Goal: Communication & Community: Connect with others

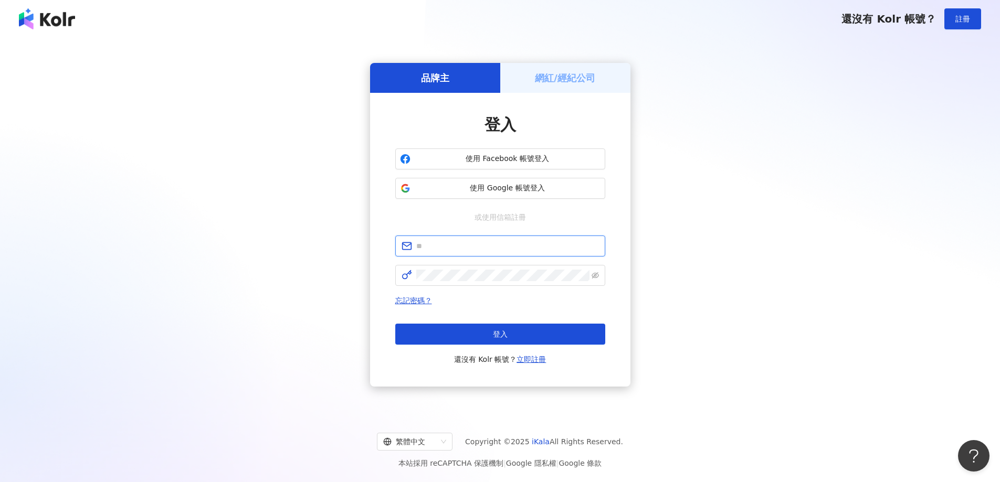
click at [471, 247] on input "text" at bounding box center [507, 246] width 183 height 12
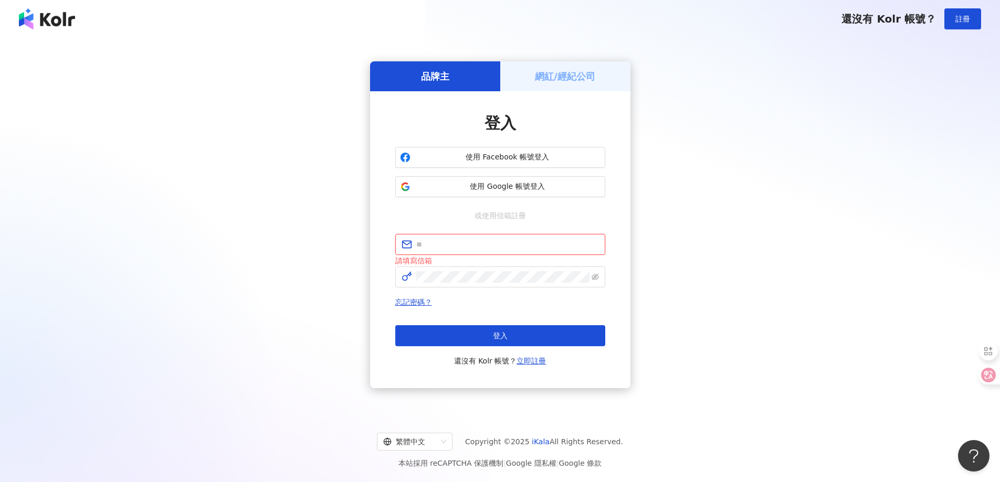
click at [487, 245] on input "text" at bounding box center [507, 245] width 183 height 12
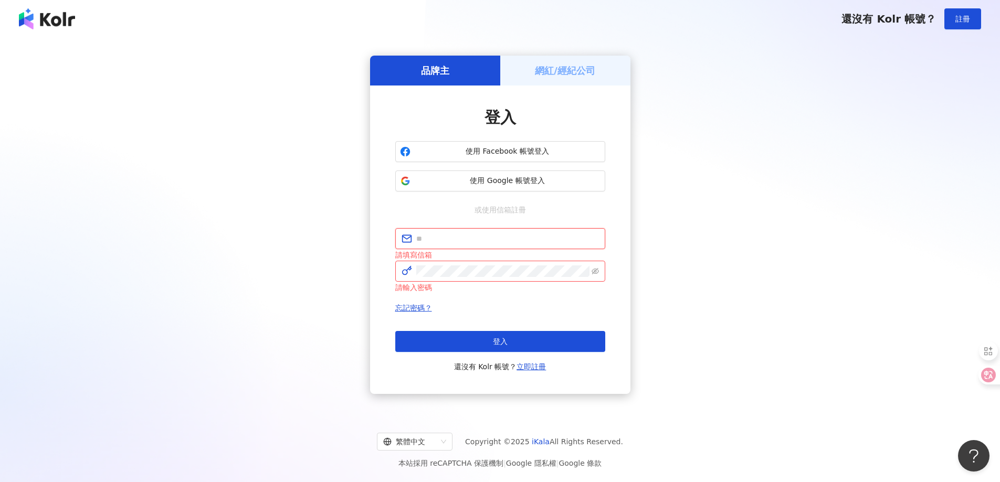
type input "**********"
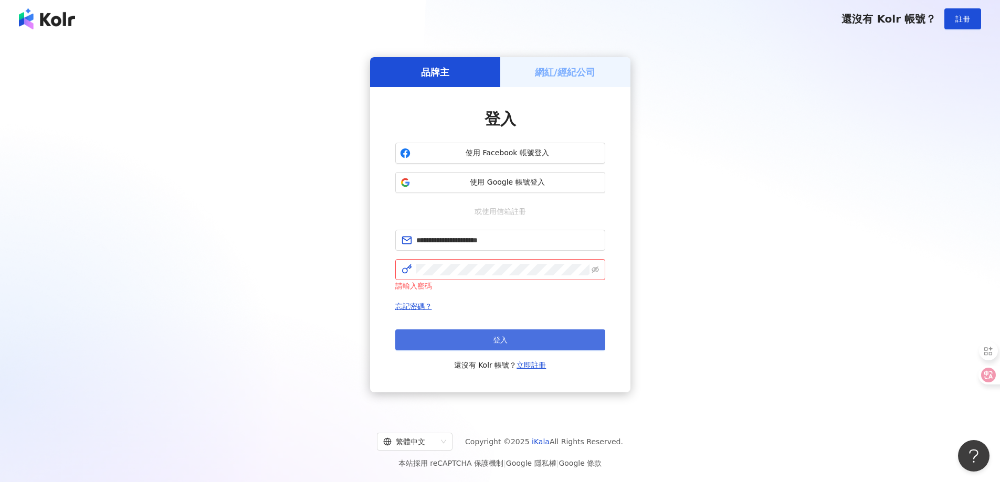
click at [468, 335] on button "登入" at bounding box center [500, 340] width 210 height 21
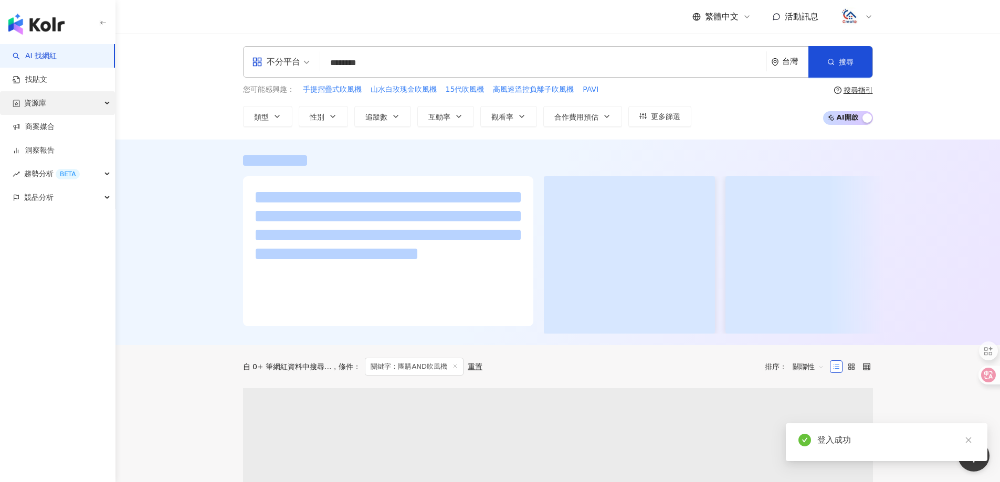
click at [51, 103] on div "資源庫" at bounding box center [57, 103] width 115 height 24
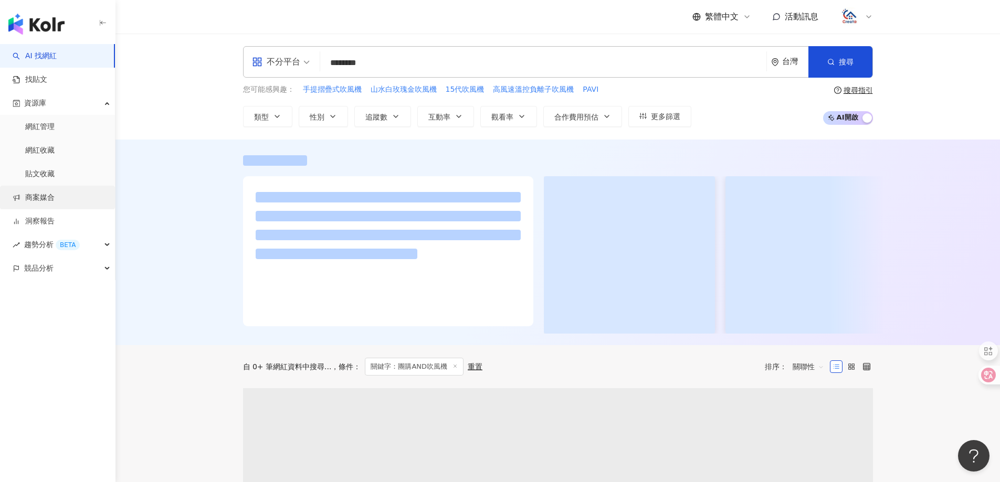
click at [39, 194] on link "商案媒合" at bounding box center [34, 198] width 42 height 11
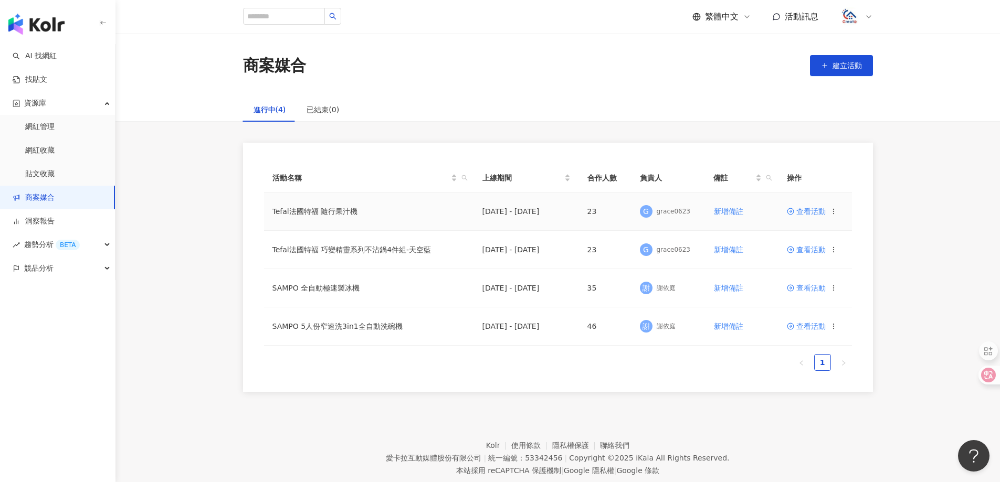
click at [809, 213] on span "查看活動" at bounding box center [806, 211] width 39 height 7
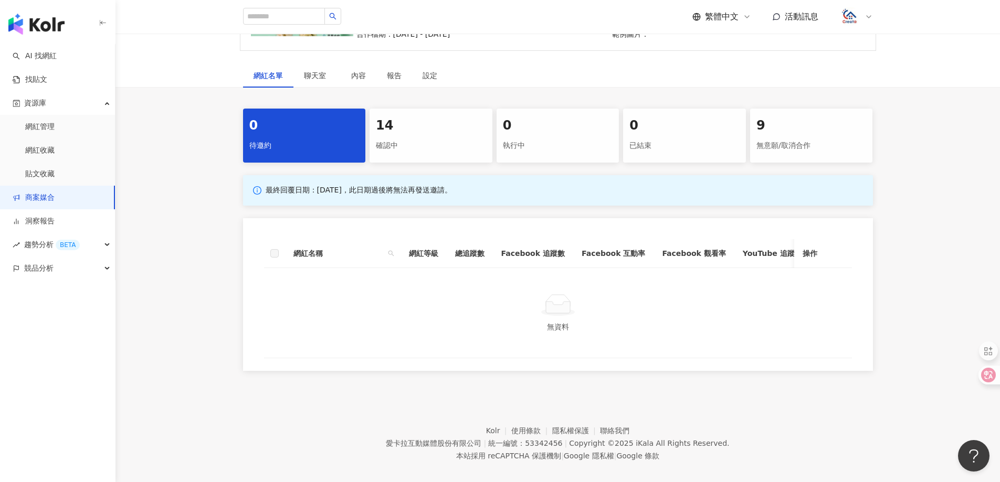
scroll to position [158, 0]
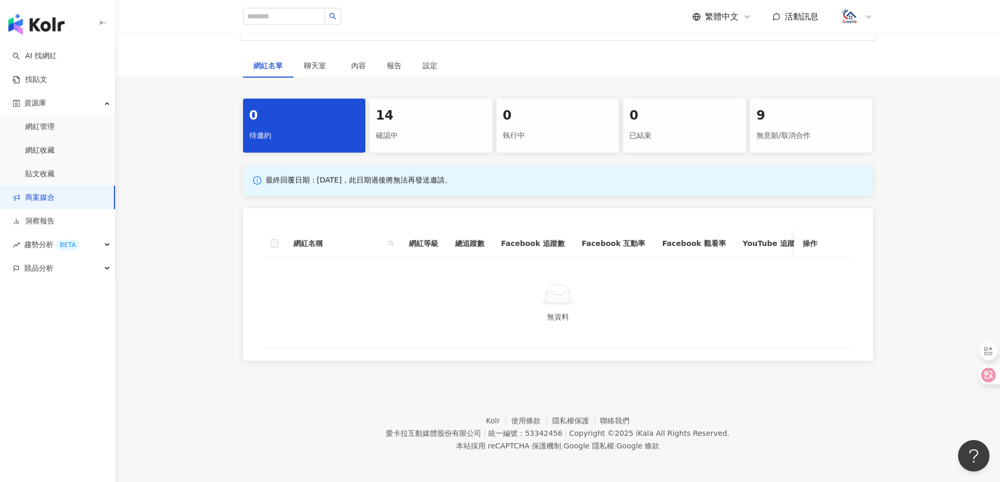
click at [428, 138] on div "確認中" at bounding box center [431, 136] width 110 height 18
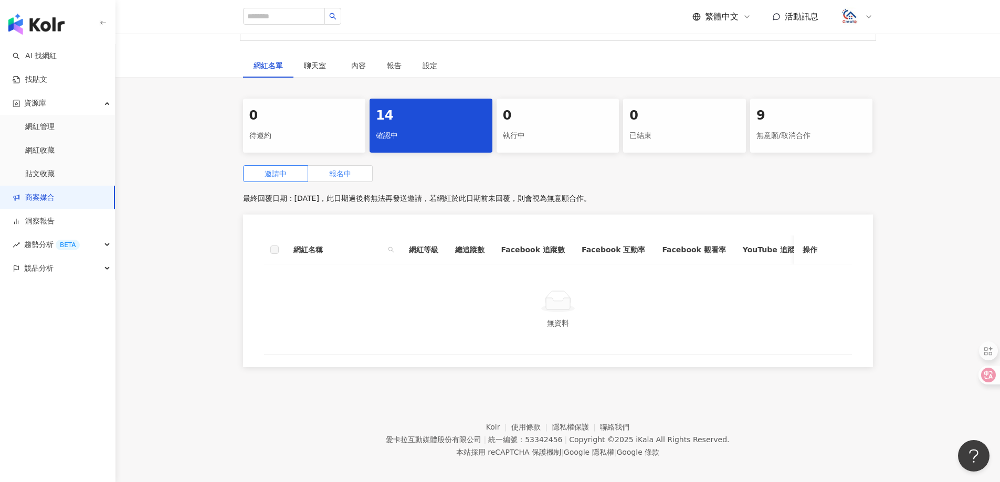
click at [342, 178] on span "報名中" at bounding box center [340, 174] width 22 height 8
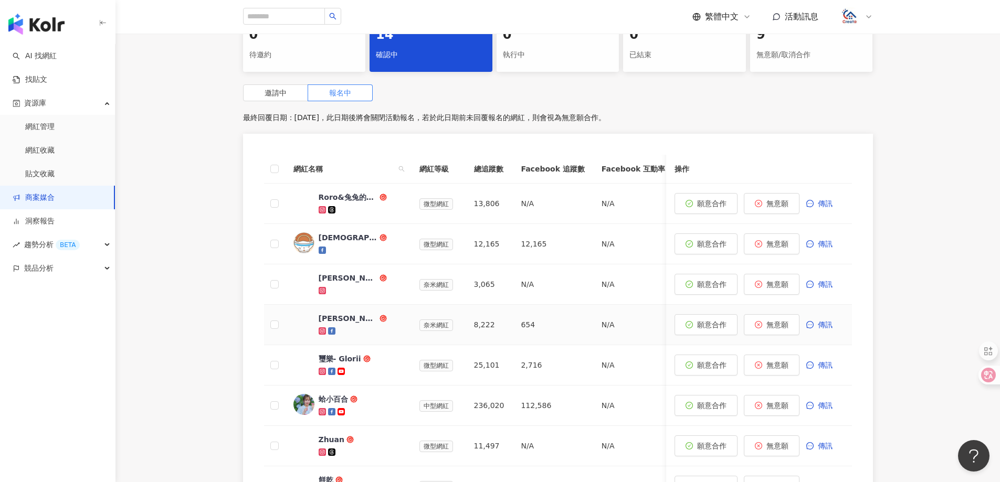
scroll to position [263, 0]
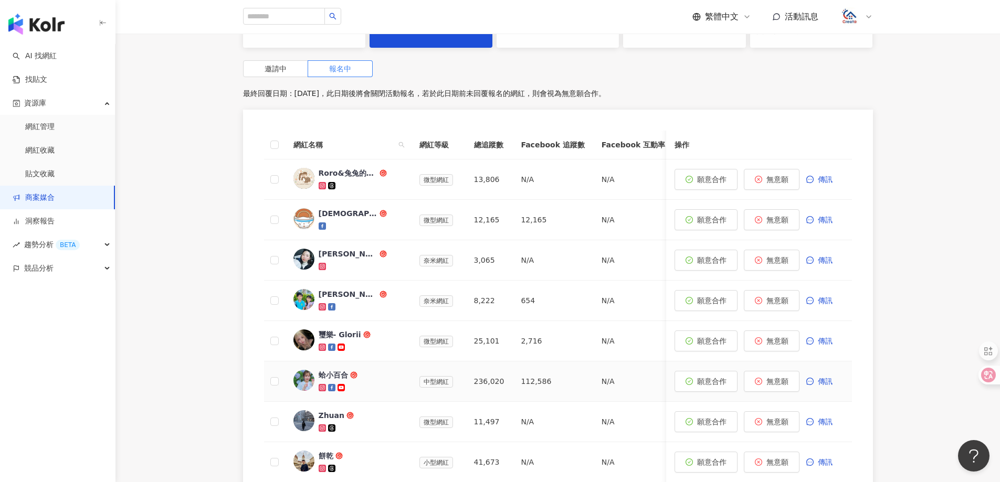
click at [328, 375] on div "蛤小百合" at bounding box center [333, 375] width 29 height 11
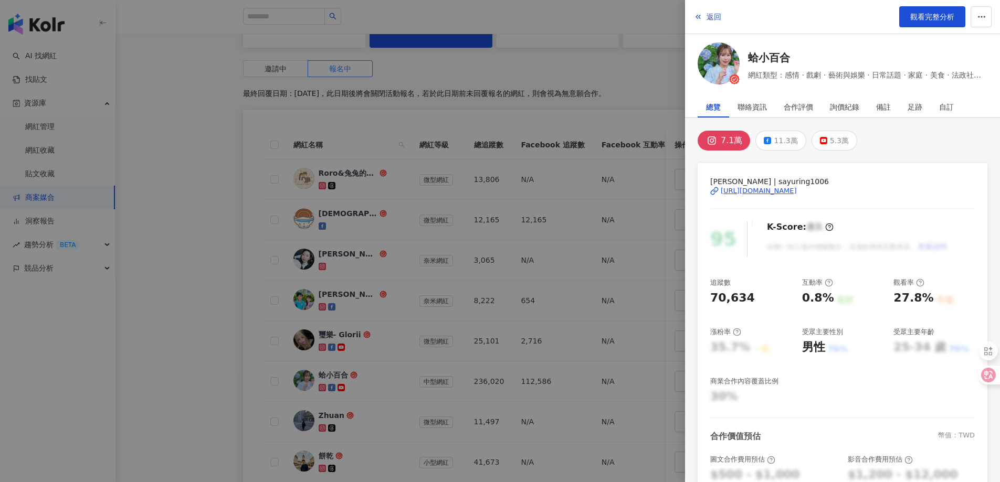
click at [785, 191] on div "https://www.instagram.com/sayuring1006/" at bounding box center [759, 190] width 76 height 9
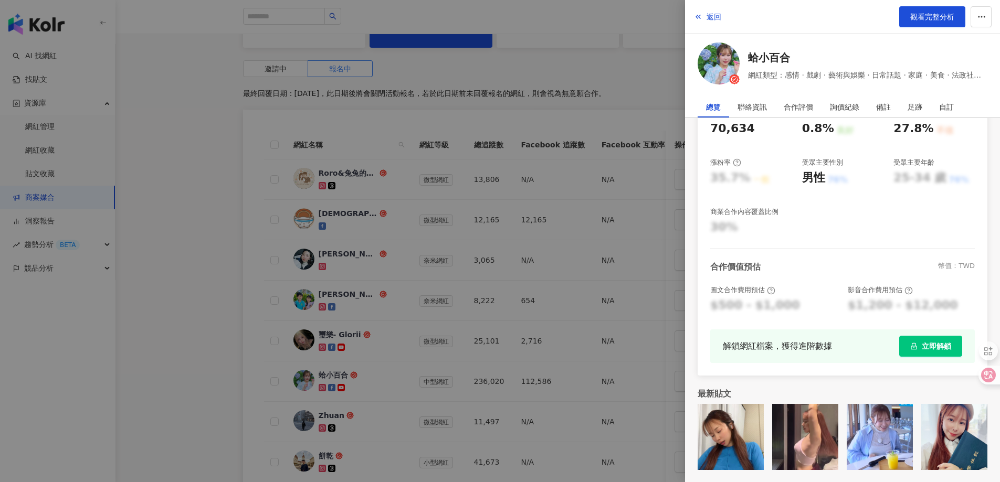
scroll to position [521, 0]
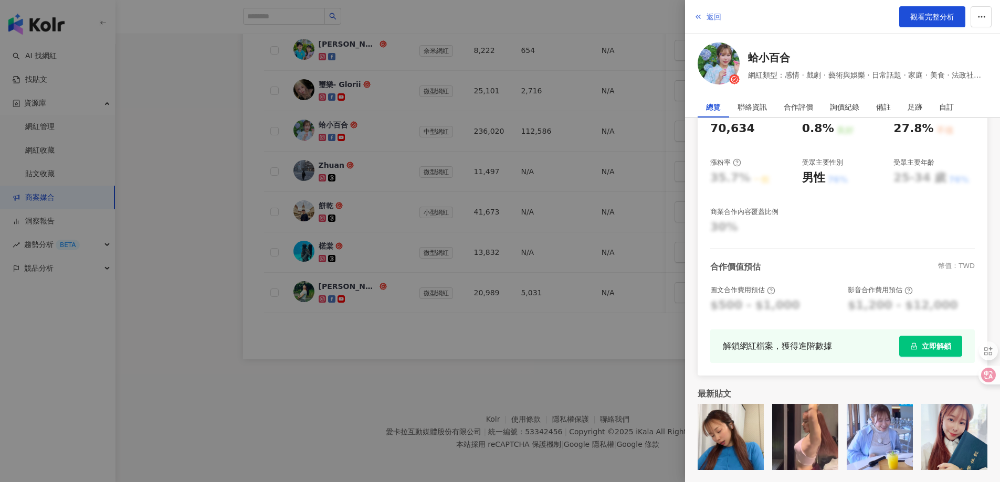
click at [717, 14] on span "返回" at bounding box center [714, 17] width 15 height 8
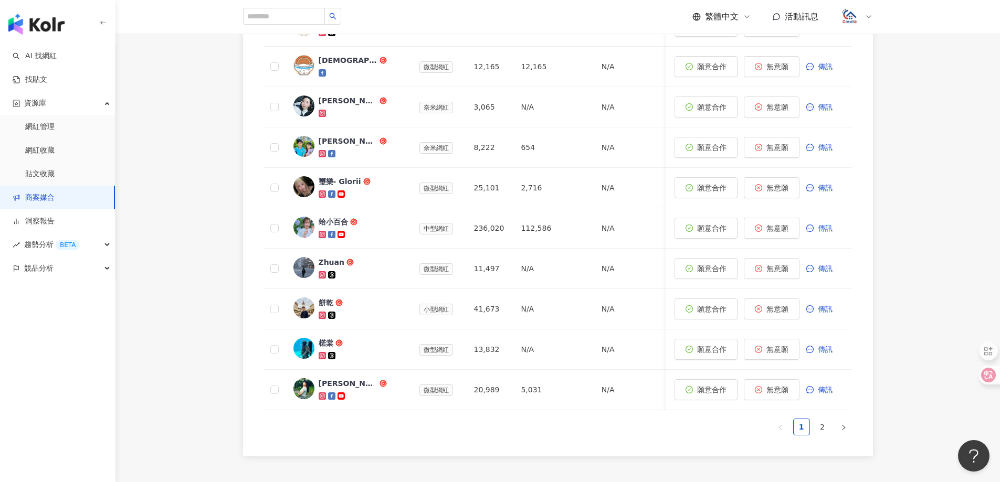
scroll to position [363, 0]
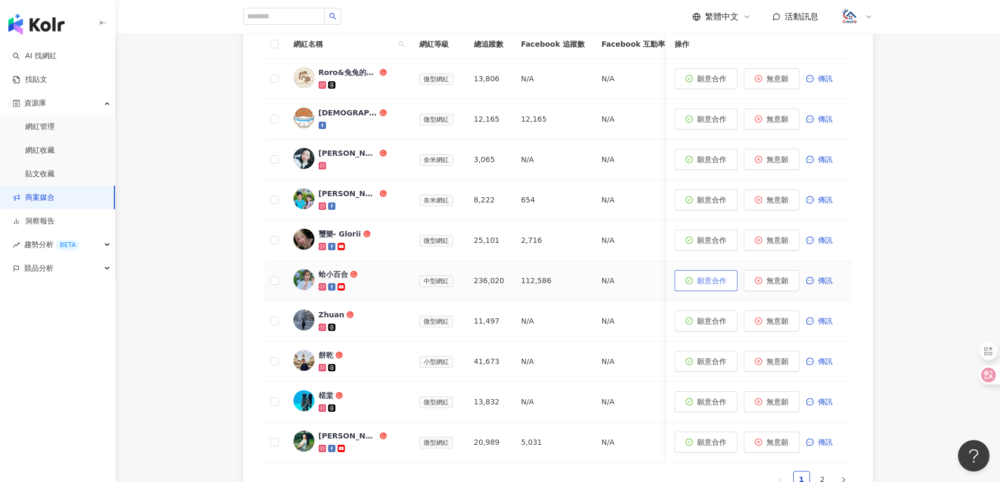
click at [721, 285] on span "願意合作" at bounding box center [711, 281] width 29 height 8
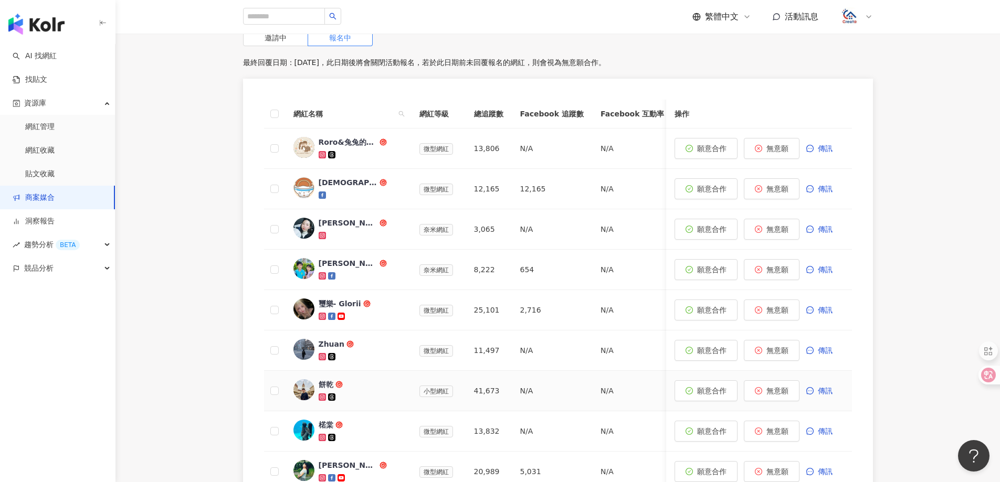
scroll to position [153, 0]
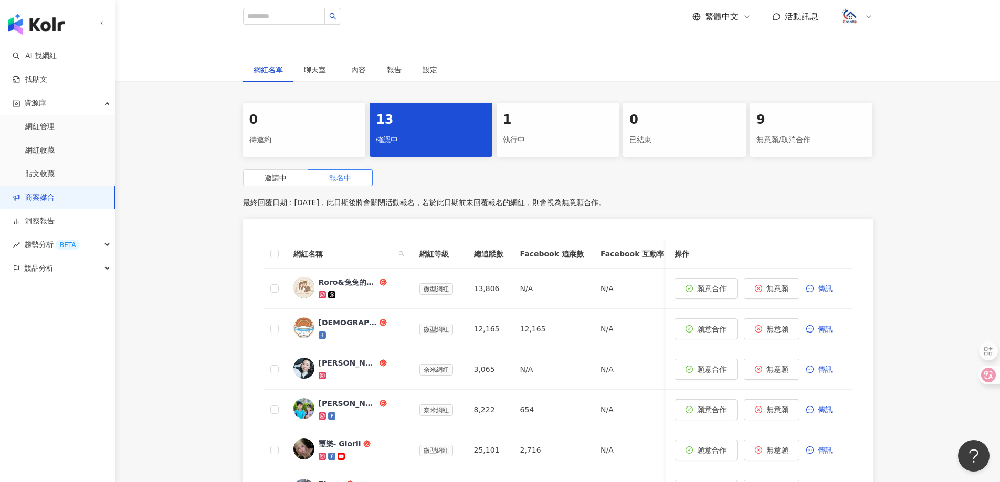
click at [550, 144] on div "執行中" at bounding box center [558, 140] width 110 height 18
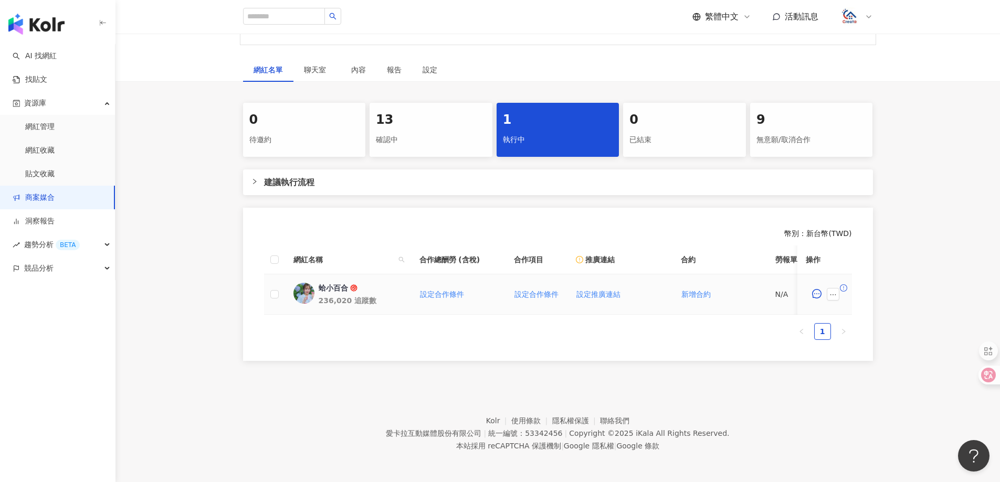
click at [331, 288] on div "蛤小百合" at bounding box center [333, 288] width 29 height 11
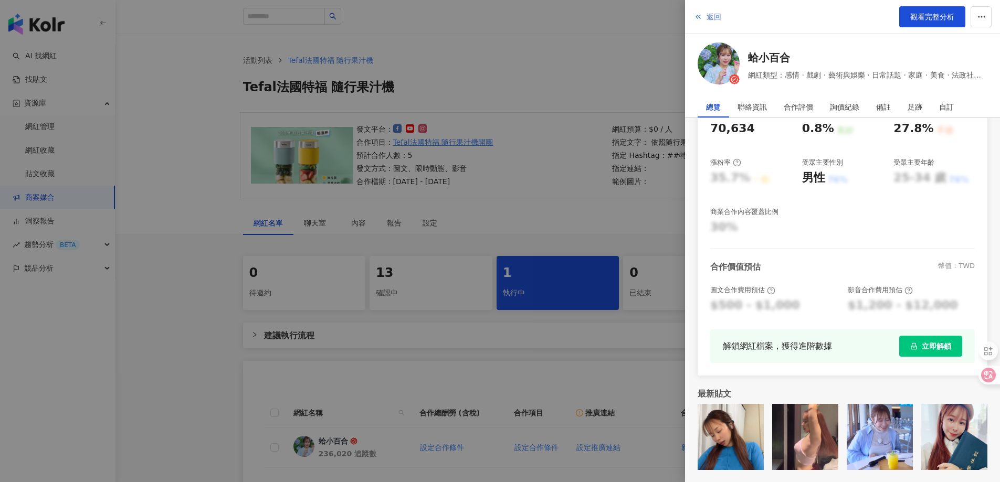
click at [710, 14] on span "返回" at bounding box center [714, 17] width 15 height 8
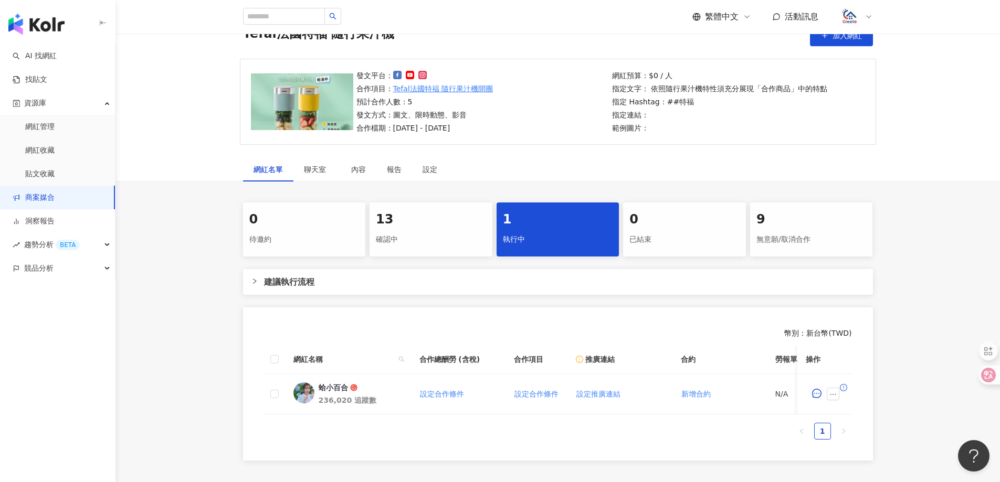
scroll to position [158, 0]
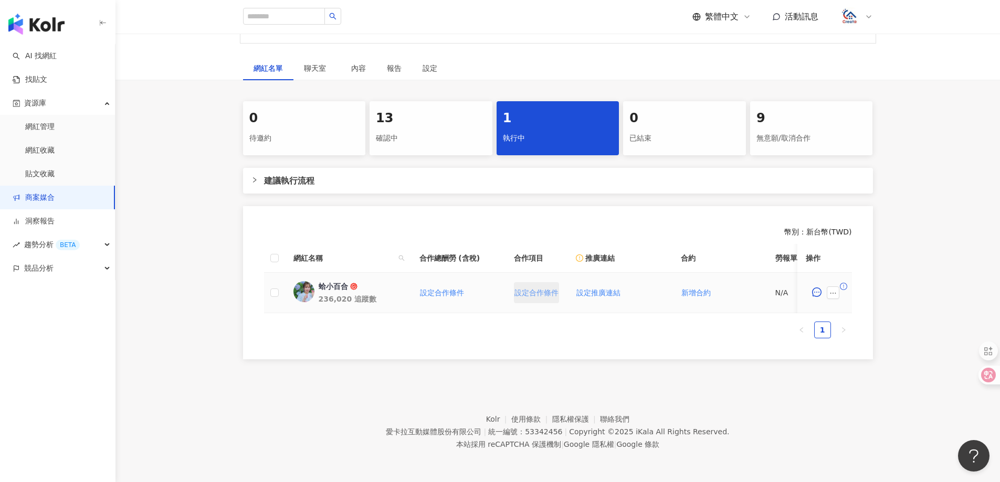
click at [525, 289] on span "設定合作條件" at bounding box center [537, 293] width 44 height 8
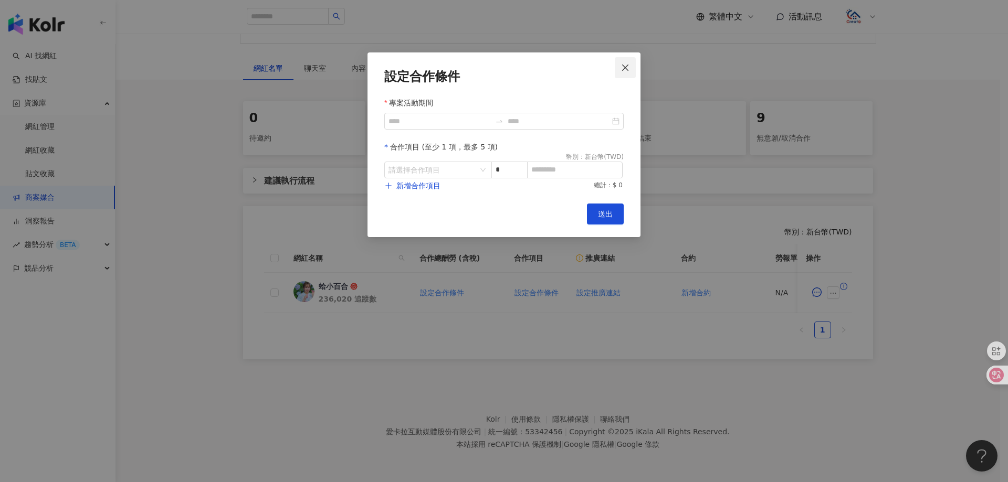
click at [621, 64] on icon "close" at bounding box center [625, 68] width 8 height 8
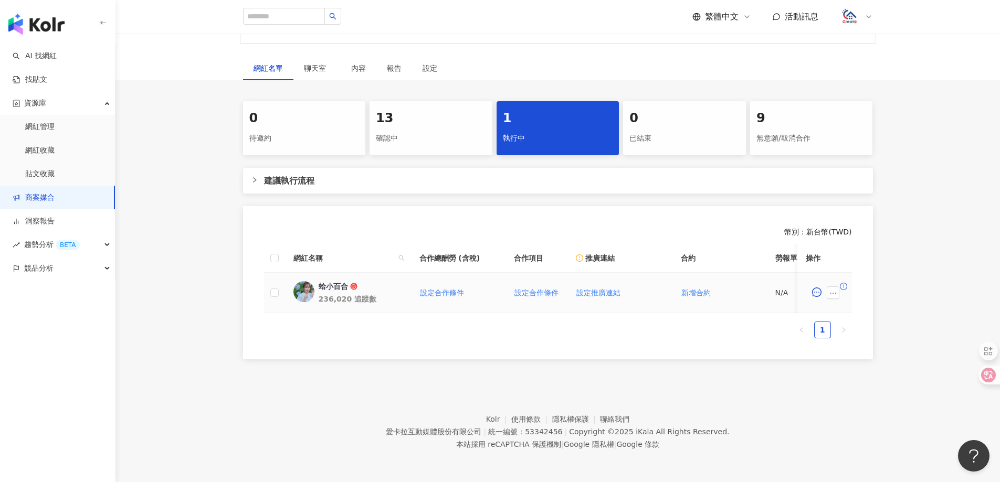
click at [331, 289] on div "蛤小百合" at bounding box center [333, 286] width 29 height 11
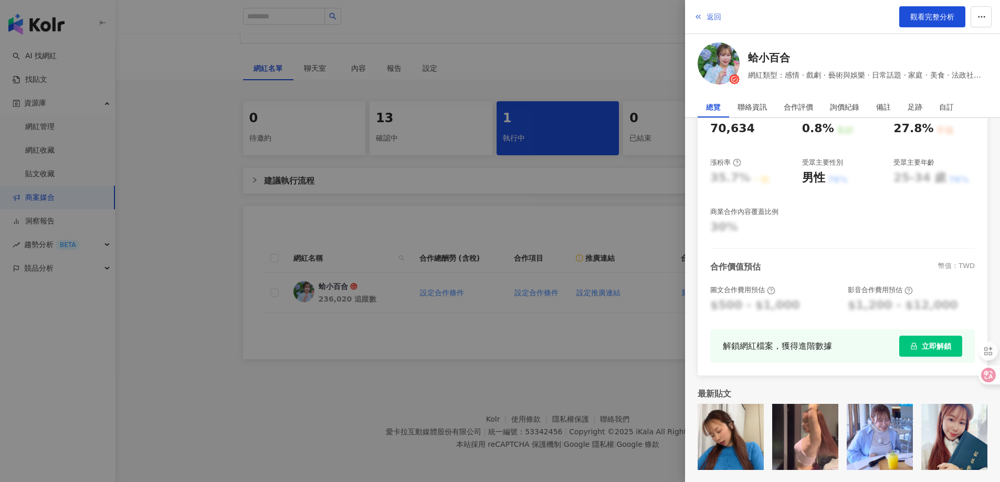
click at [710, 16] on span "返回" at bounding box center [714, 17] width 15 height 8
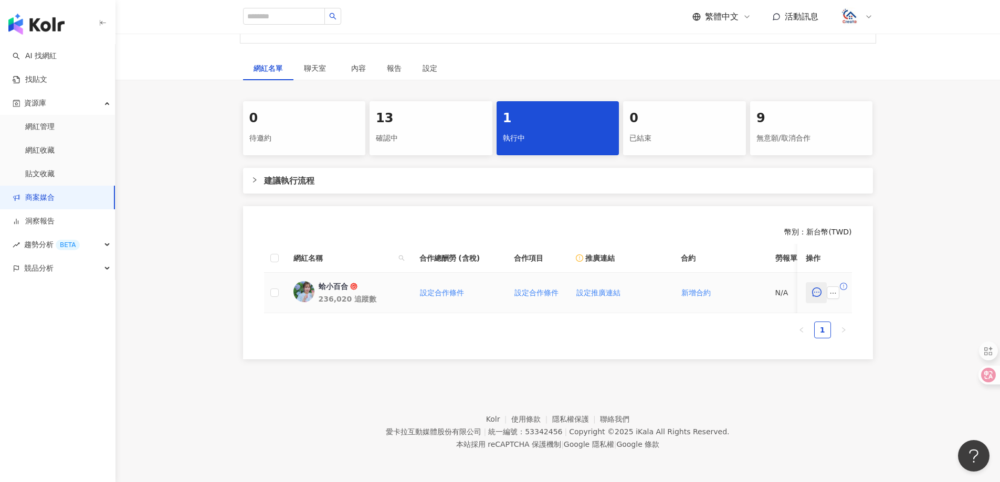
click at [820, 293] on icon "message" at bounding box center [816, 292] width 9 height 9
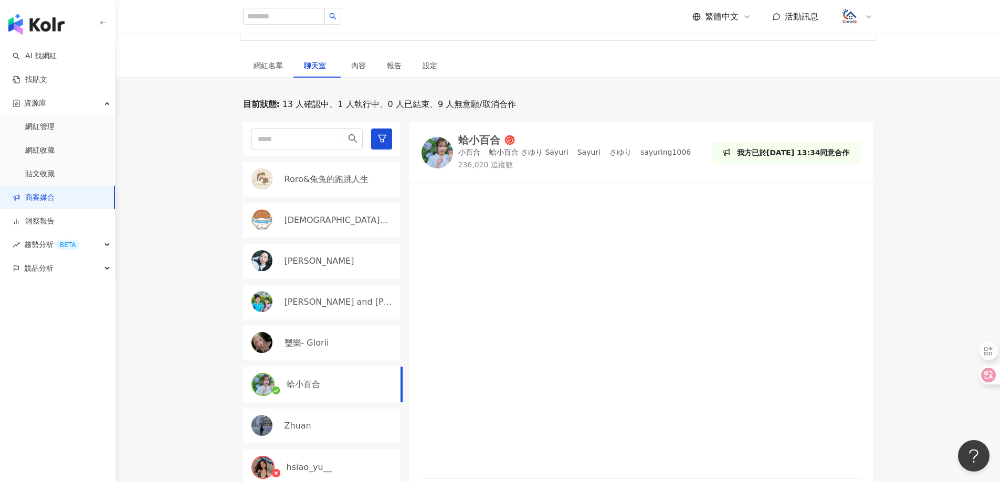
click at [345, 187] on div "Roro&兔兔的跑跳人生" at bounding box center [322, 179] width 158 height 35
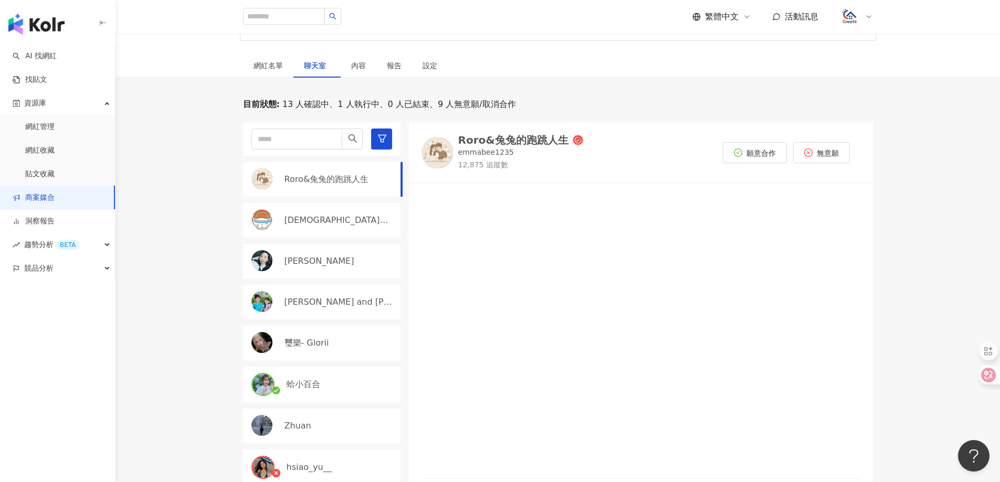
click at [332, 204] on div "[DEMOGRAPHIC_DATA]肉飯歸一教" at bounding box center [322, 220] width 158 height 35
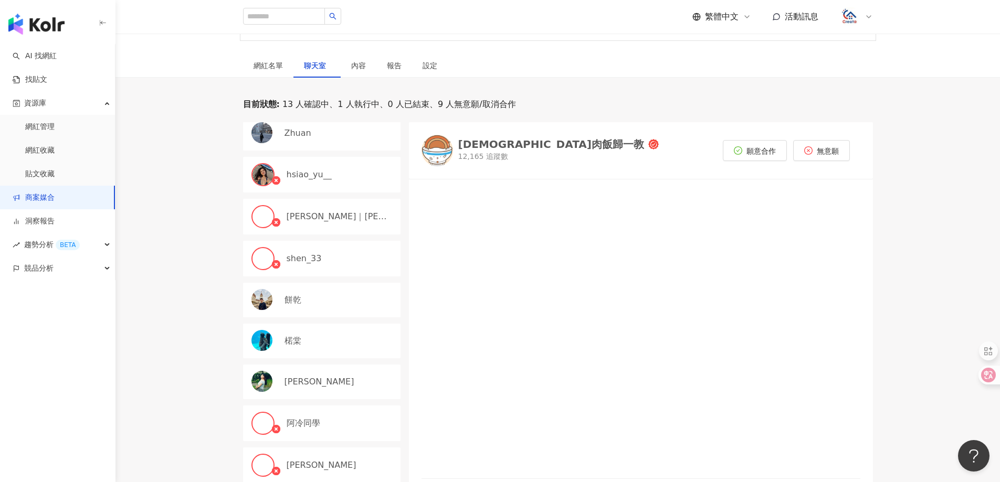
scroll to position [315, 0]
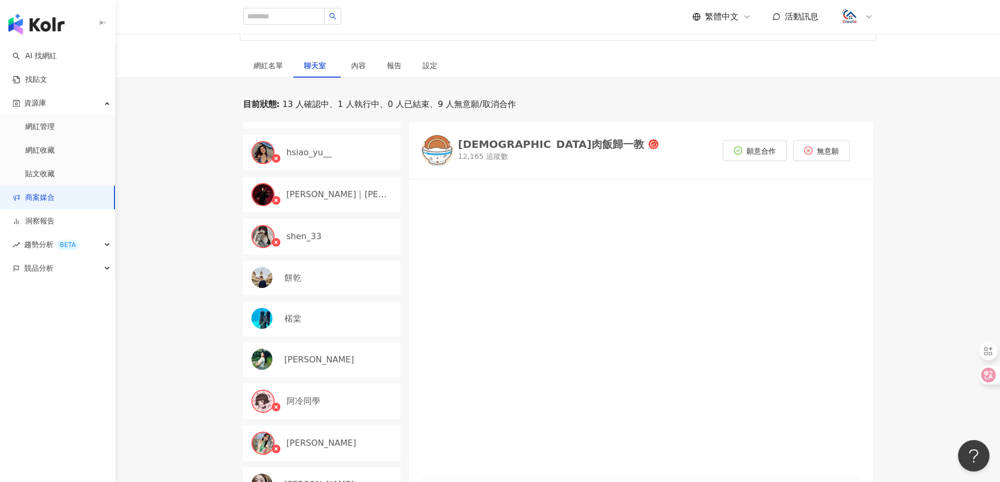
click at [314, 343] on div "[PERSON_NAME]" at bounding box center [322, 360] width 158 height 35
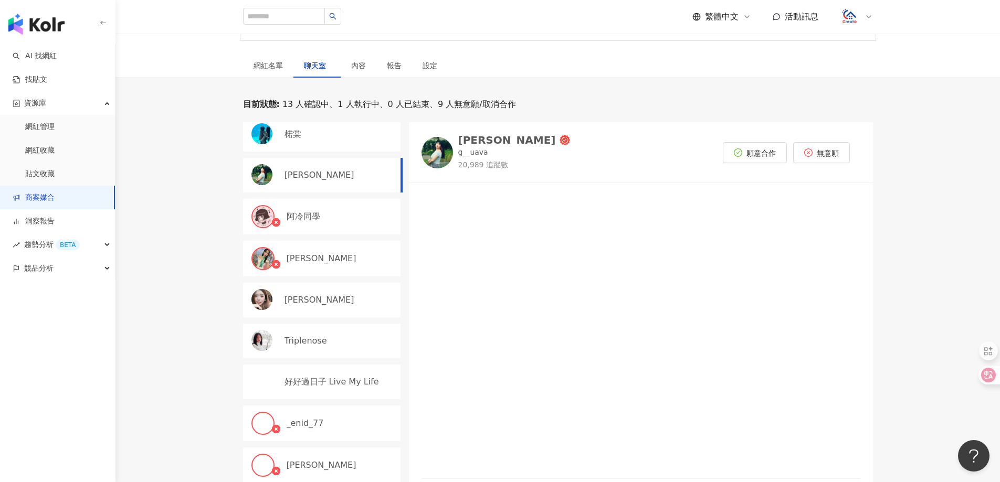
scroll to position [525, 0]
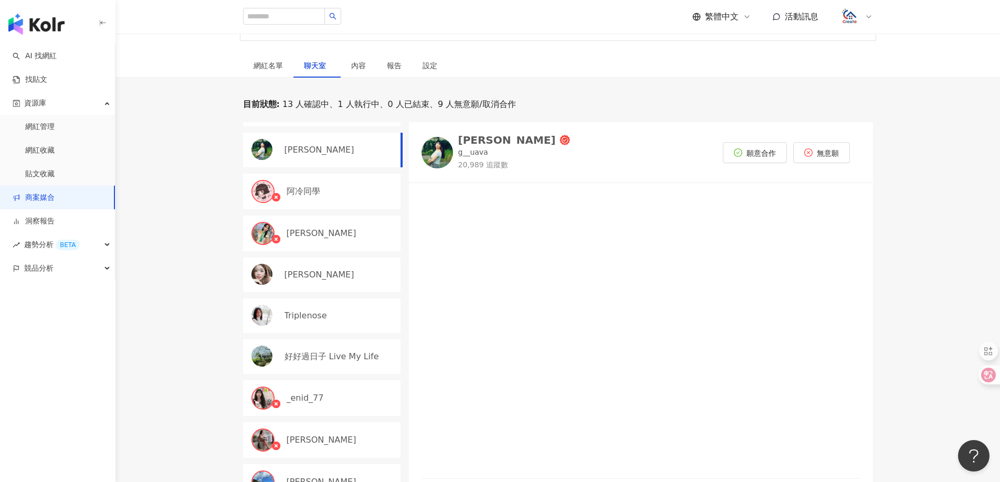
click at [314, 351] on p "好好過日子 Live My Life" at bounding box center [332, 357] width 95 height 12
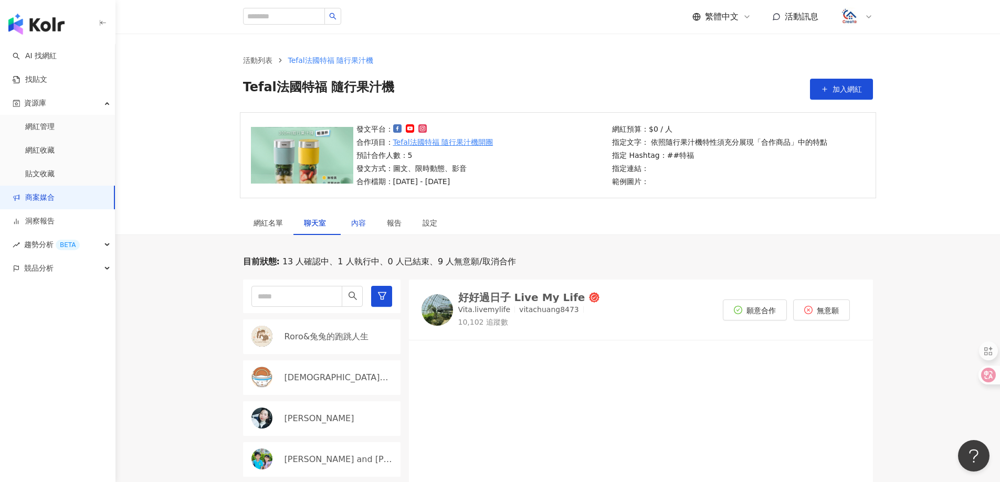
click at [358, 225] on div "內容" at bounding box center [358, 223] width 15 height 12
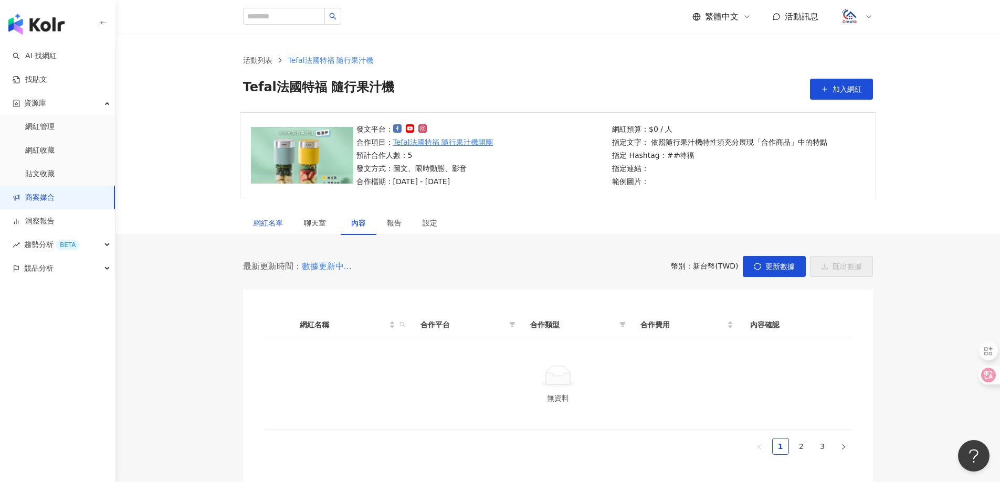
click at [272, 225] on div "網紅名單" at bounding box center [268, 223] width 29 height 12
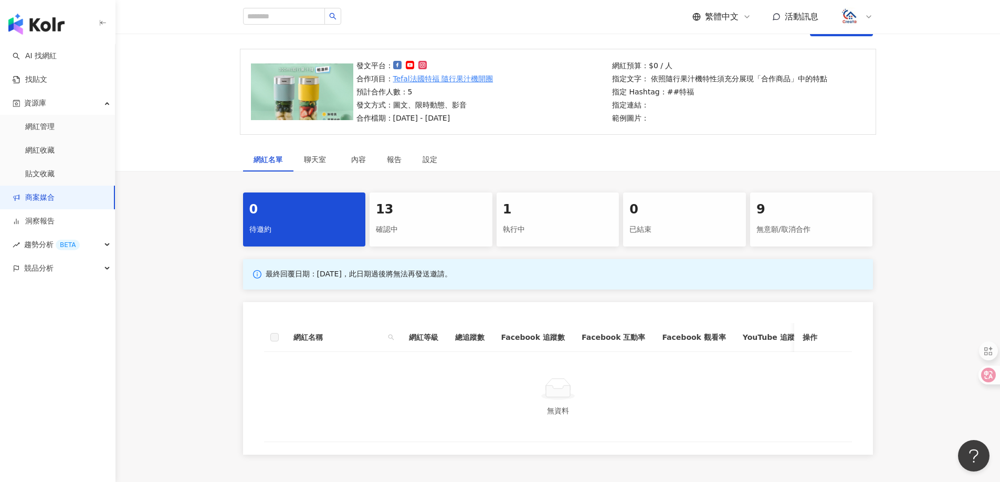
scroll to position [158, 0]
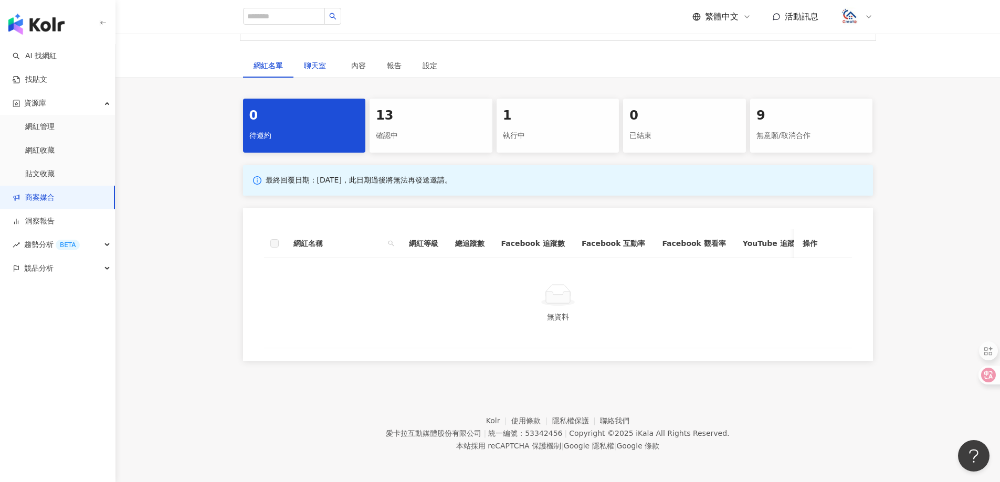
click at [312, 64] on span "聊天室" at bounding box center [317, 65] width 26 height 7
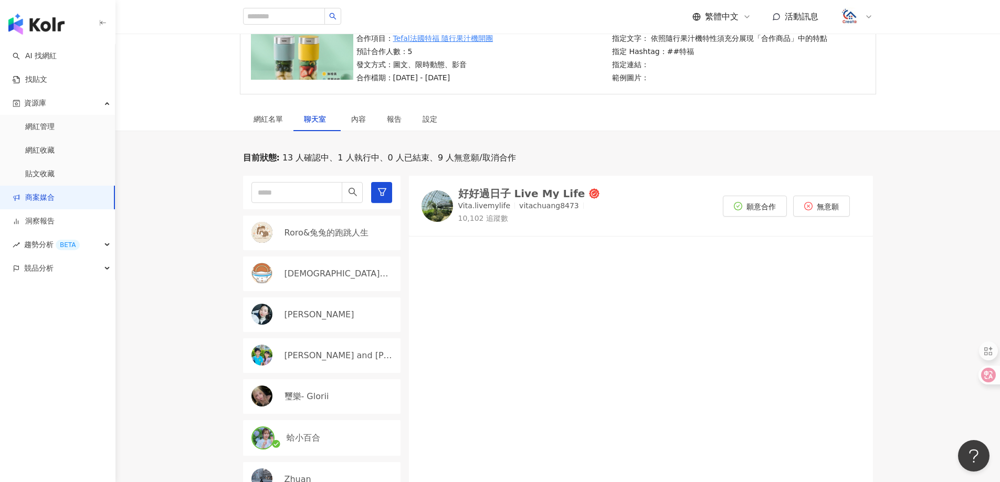
scroll to position [105, 0]
click at [350, 239] on div "Roro&兔兔的跑跳人生" at bounding box center [322, 232] width 158 height 35
click at [333, 268] on p "[DEMOGRAPHIC_DATA]肉飯歸一教" at bounding box center [339, 273] width 108 height 12
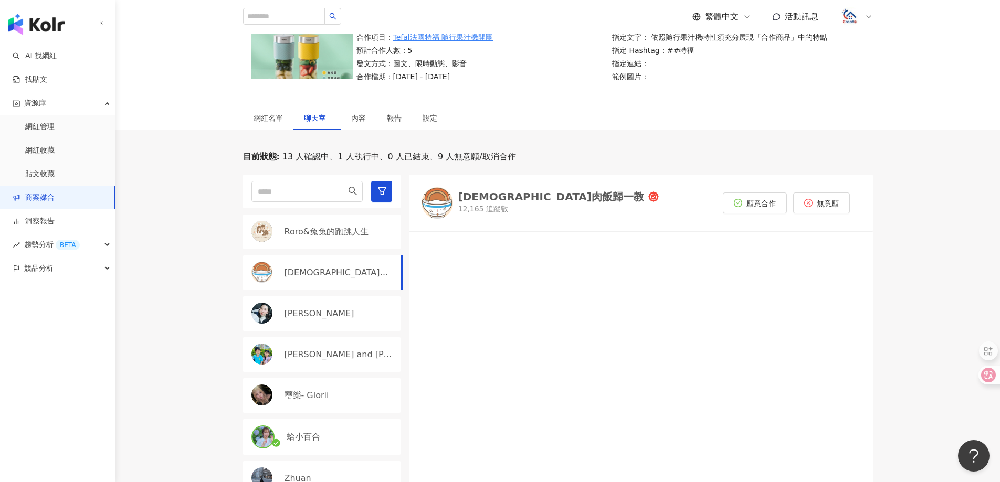
click at [338, 240] on div "Roro&兔兔的跑跳人生" at bounding box center [322, 232] width 158 height 35
click at [319, 312] on div "[PERSON_NAME]" at bounding box center [340, 314] width 110 height 12
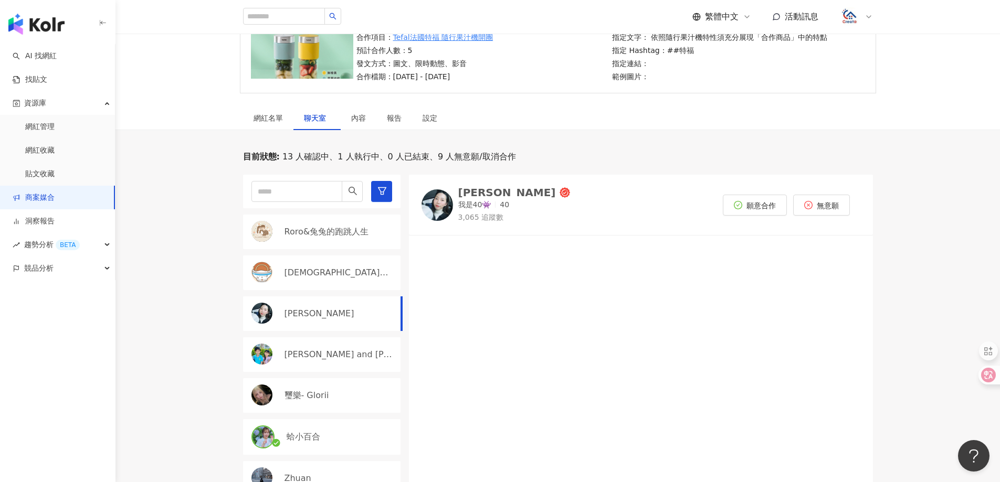
click at [317, 282] on div "[DEMOGRAPHIC_DATA]肉飯歸一教" at bounding box center [322, 273] width 158 height 35
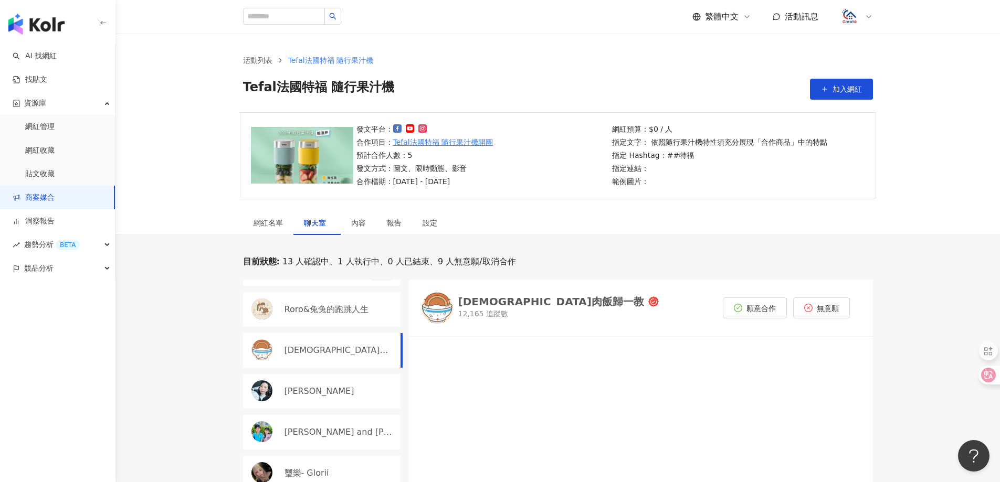
scroll to position [53, 0]
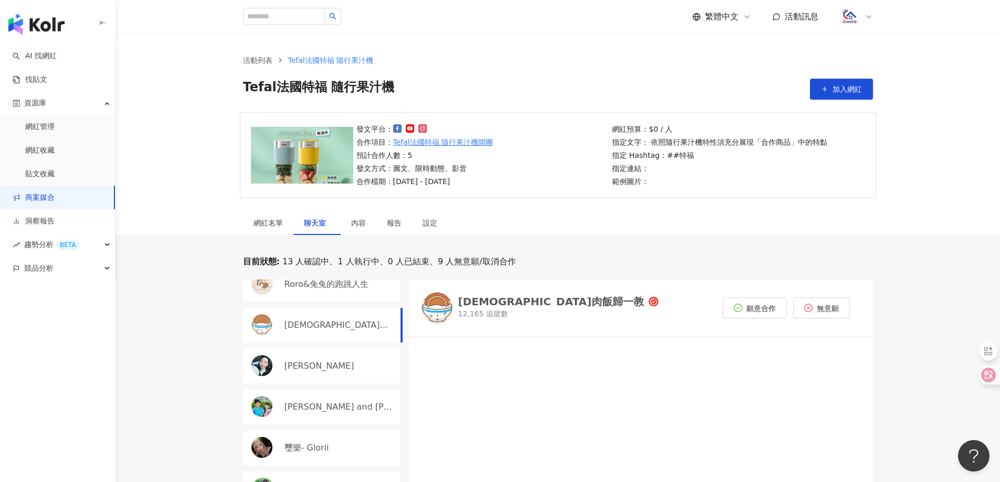
click at [361, 414] on div "Manfred and Kanice" at bounding box center [322, 407] width 158 height 35
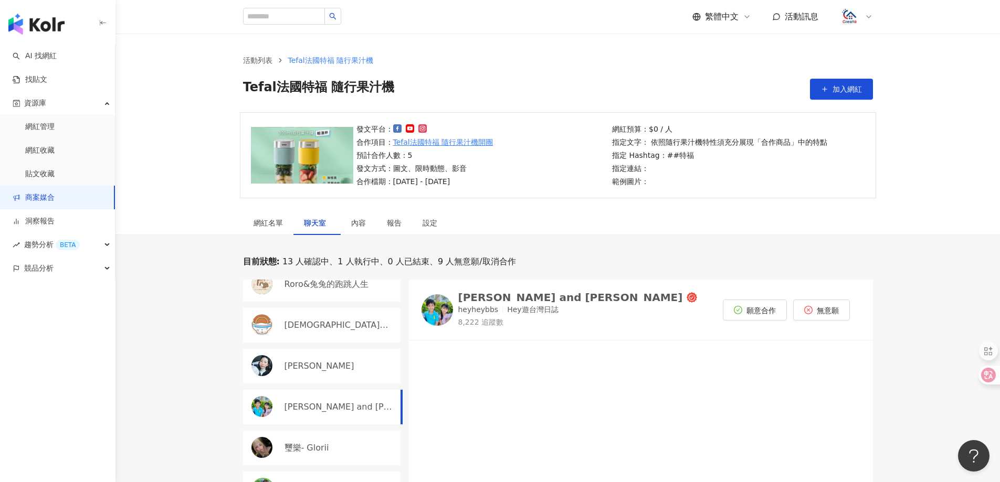
click at [49, 193] on link "商案媒合" at bounding box center [34, 198] width 42 height 11
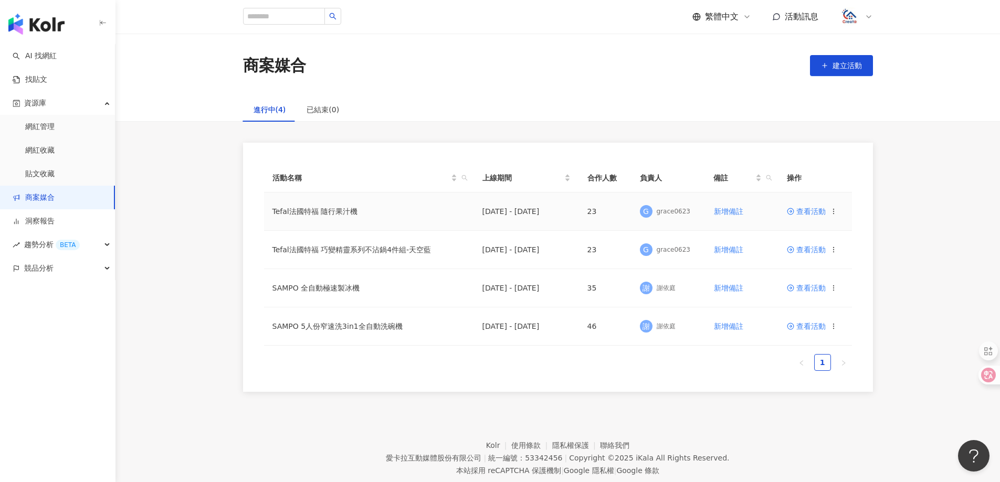
click at [810, 211] on span "查看活動" at bounding box center [806, 211] width 39 height 7
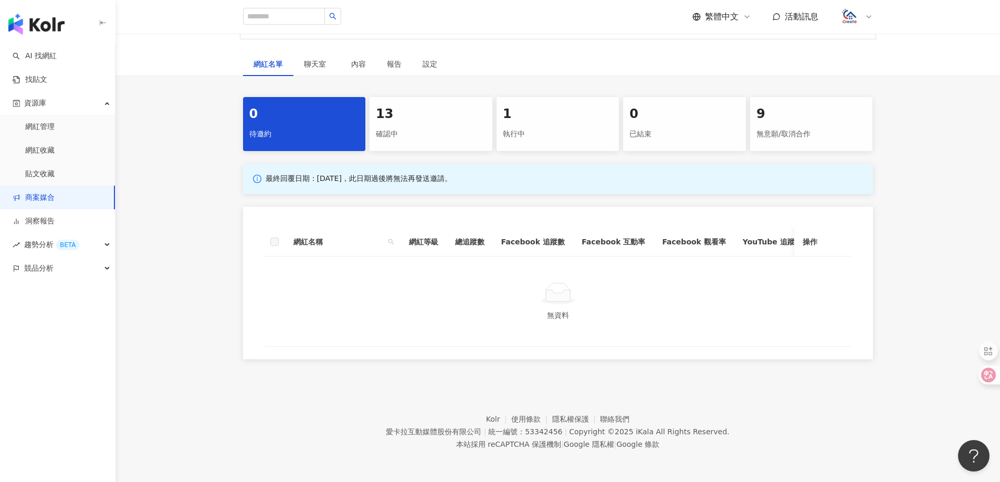
scroll to position [167, 0]
click at [438, 125] on div "確認中" at bounding box center [431, 134] width 110 height 18
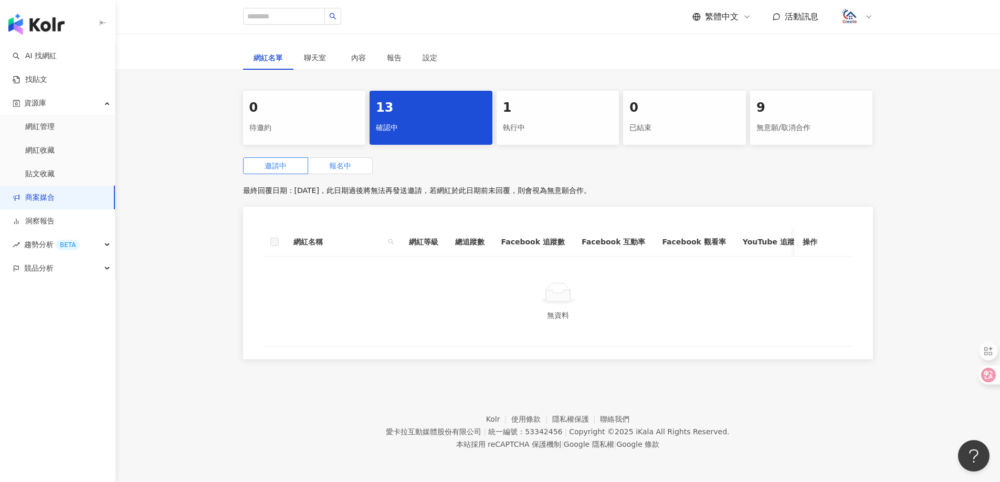
click at [350, 167] on span "報名中" at bounding box center [340, 166] width 22 height 8
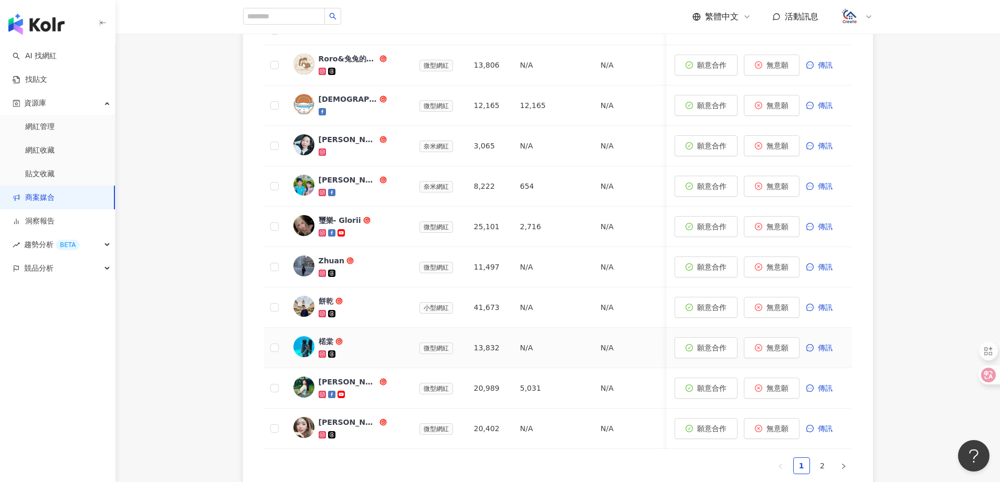
scroll to position [324, 0]
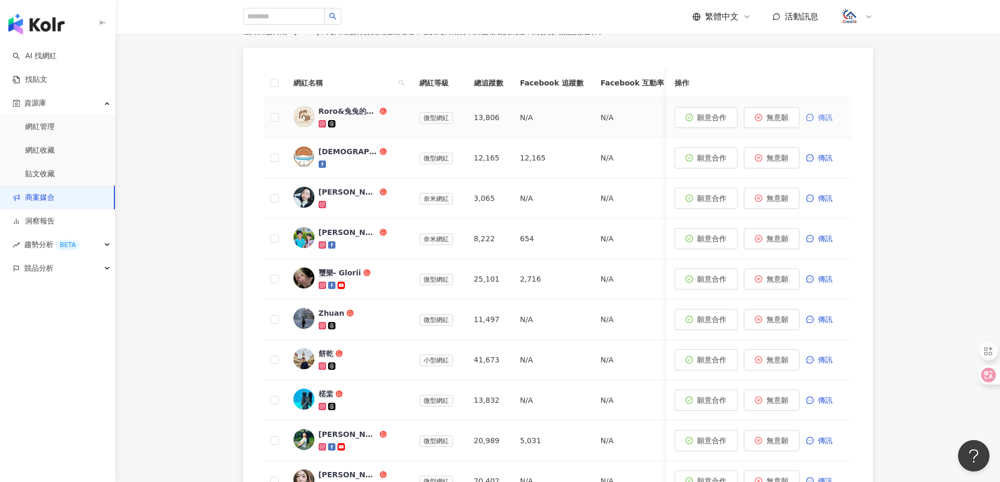
click at [828, 116] on span "傳訊" at bounding box center [825, 117] width 15 height 8
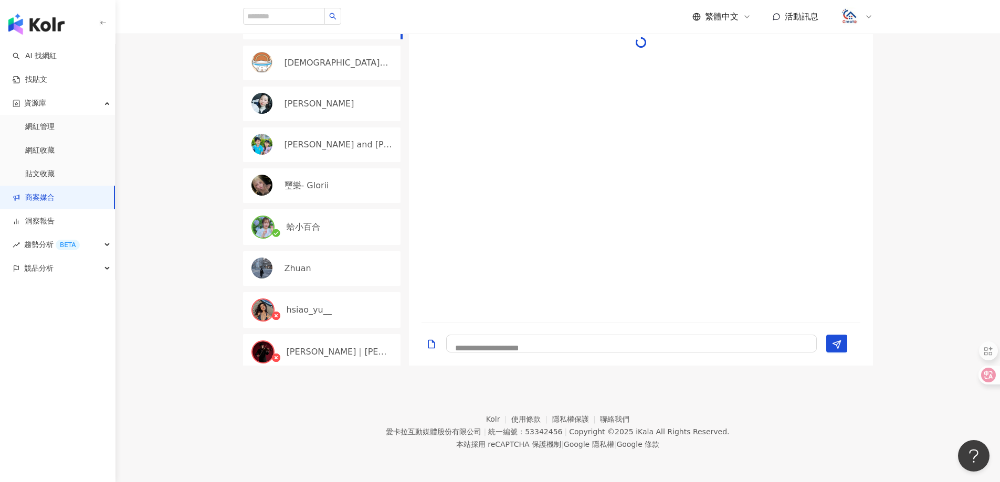
scroll to position [167, 0]
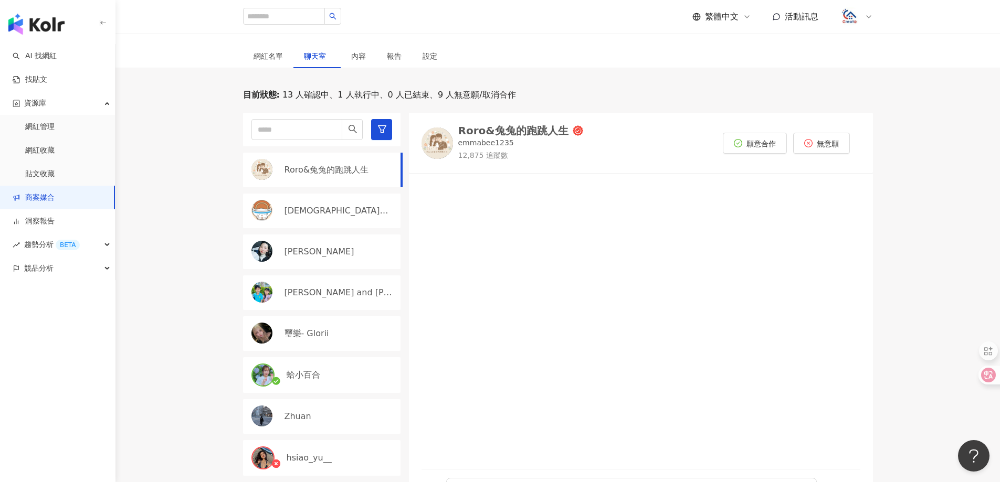
click at [542, 127] on div "Roro&兔兔的跑跳人生" at bounding box center [513, 130] width 110 height 11
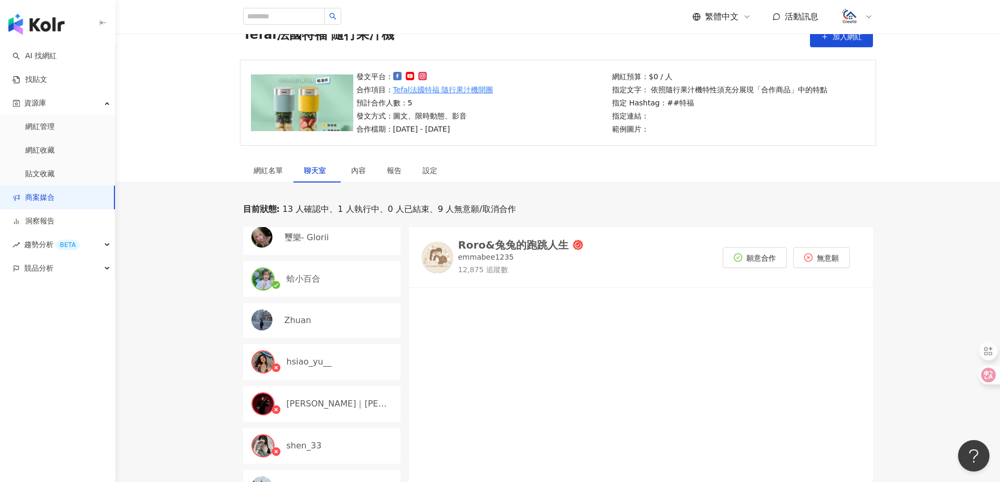
scroll to position [0, 0]
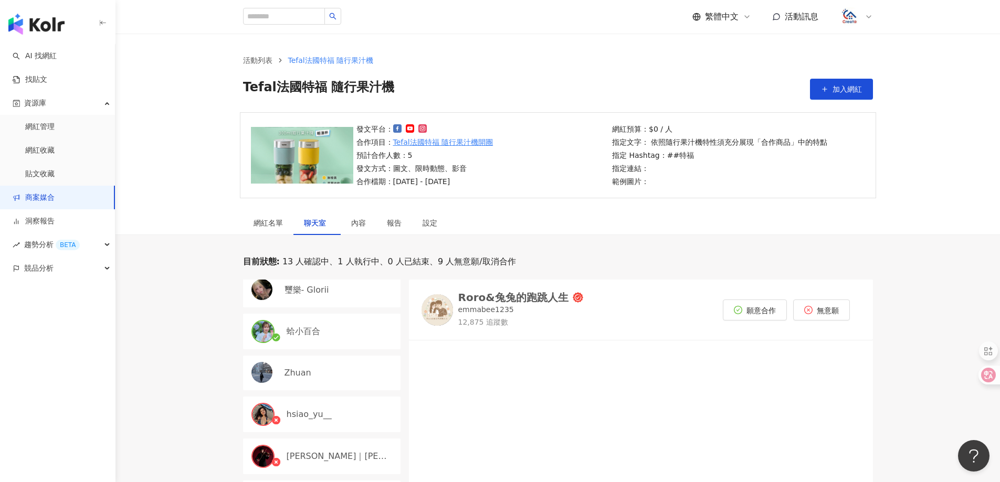
click at [55, 198] on link "商案媒合" at bounding box center [34, 198] width 42 height 11
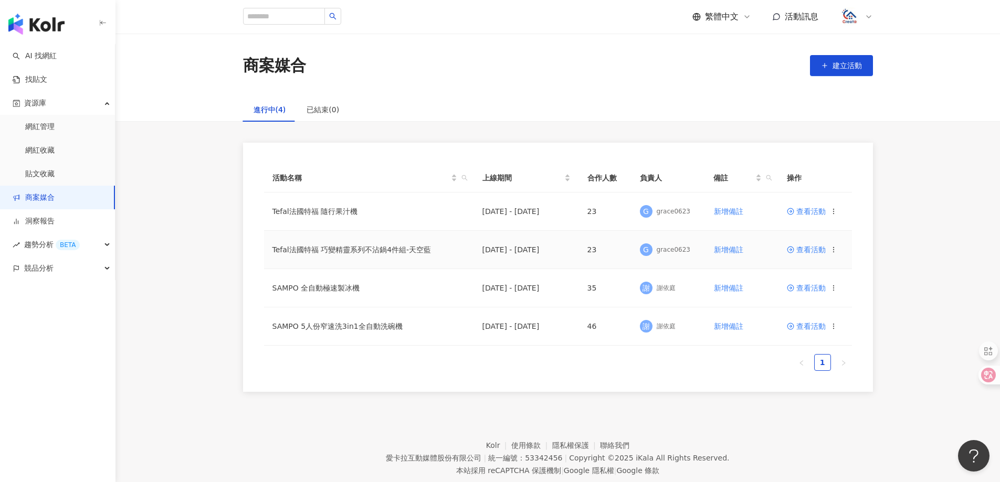
click at [814, 248] on span "查看活動" at bounding box center [806, 249] width 39 height 7
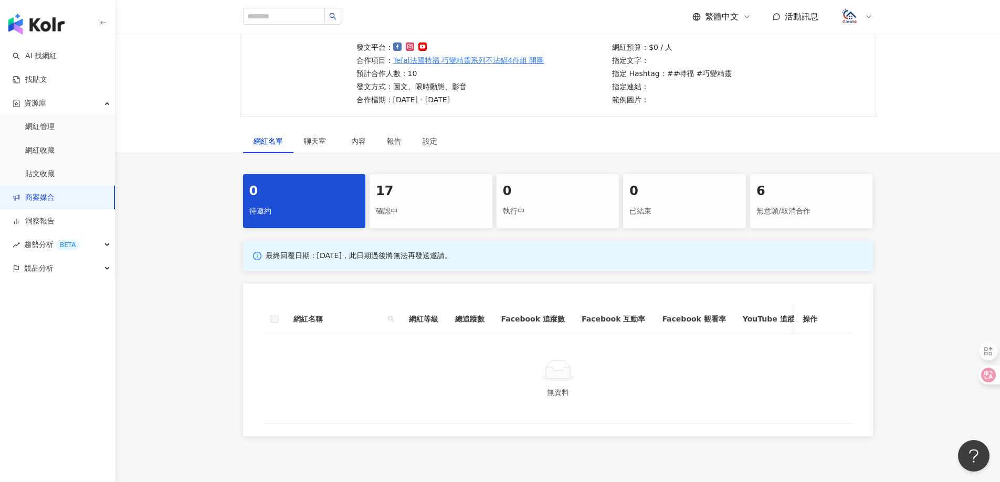
scroll to position [158, 0]
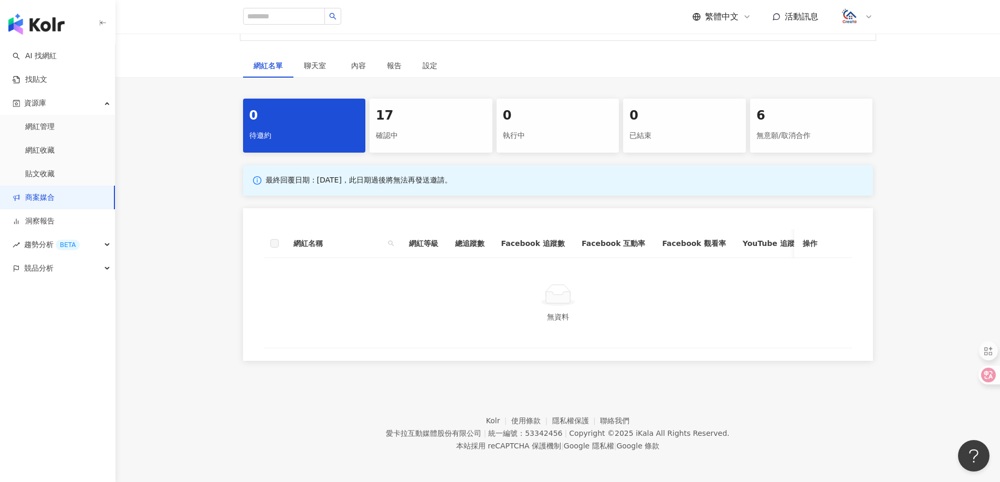
click at [399, 124] on div "17" at bounding box center [431, 116] width 110 height 18
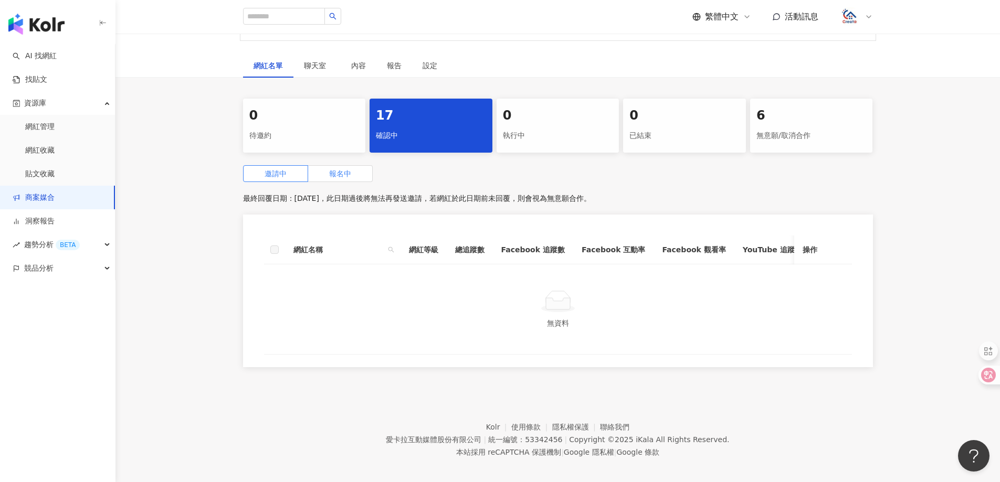
click at [357, 180] on label "報名中" at bounding box center [340, 173] width 65 height 17
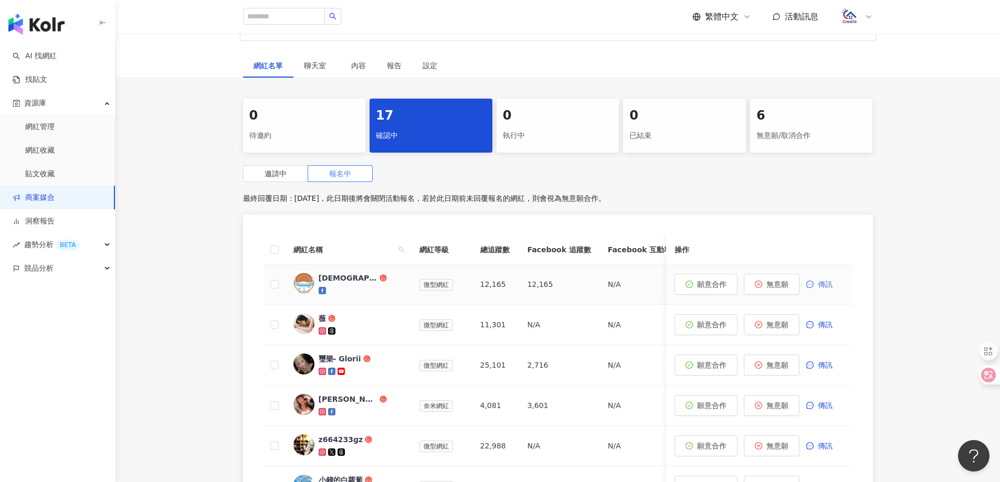
click at [829, 282] on span "傳訊" at bounding box center [825, 284] width 15 height 8
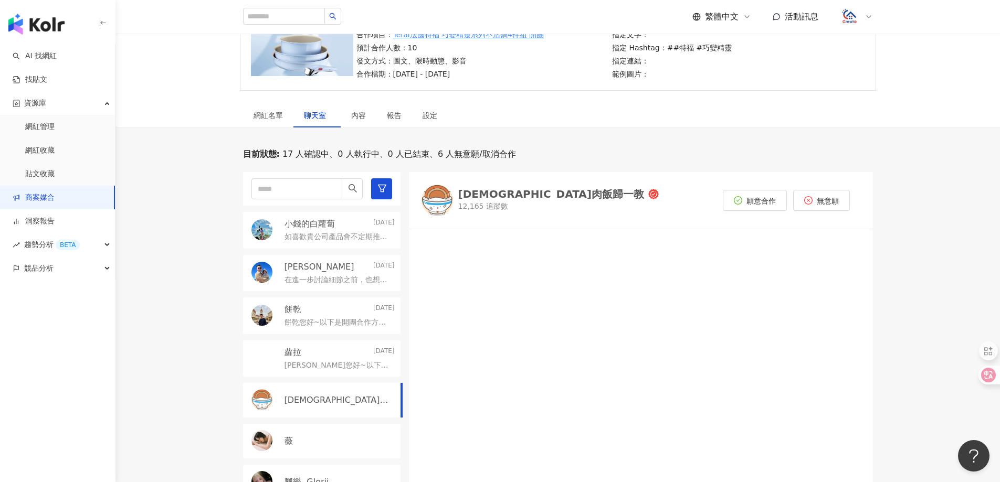
scroll to position [105, 0]
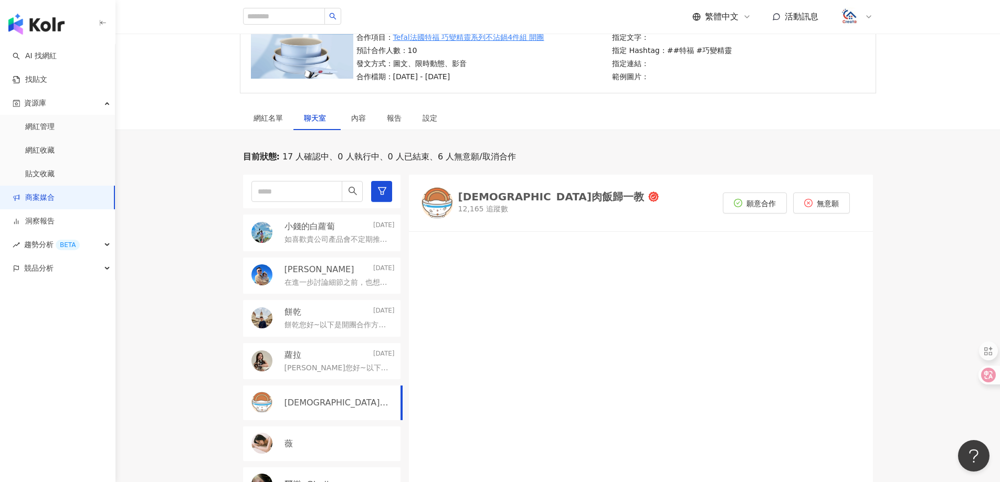
click at [310, 280] on p "在進一步討論細節之前，也想先跟您分享我這邊主要的合作模式，讓您對合作方式有更清晰的了解。 我的合作方式為「稿費＋分潤團購」。合作稿費為新台幣 50,000 元…" at bounding box center [338, 283] width 106 height 11
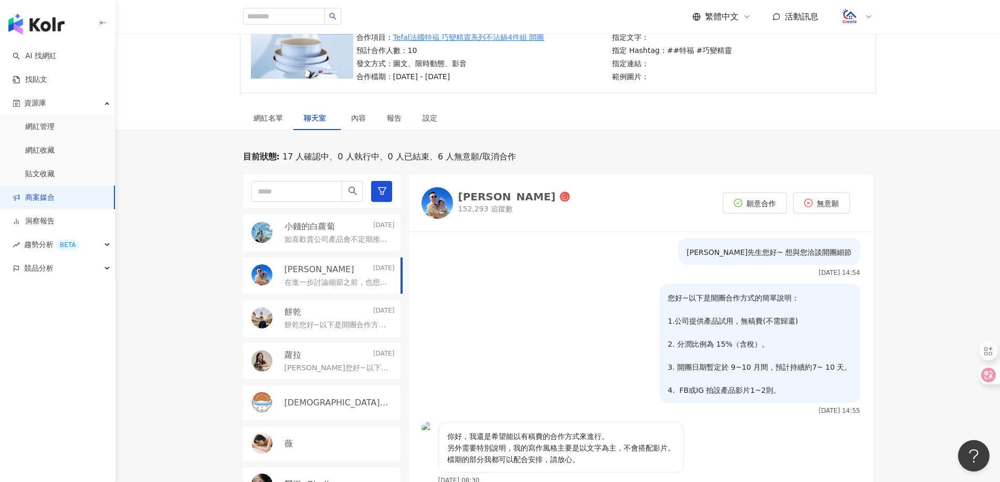
click at [339, 227] on div "小錢的白蘿蔔 2025/9/2" at bounding box center [340, 227] width 110 height 12
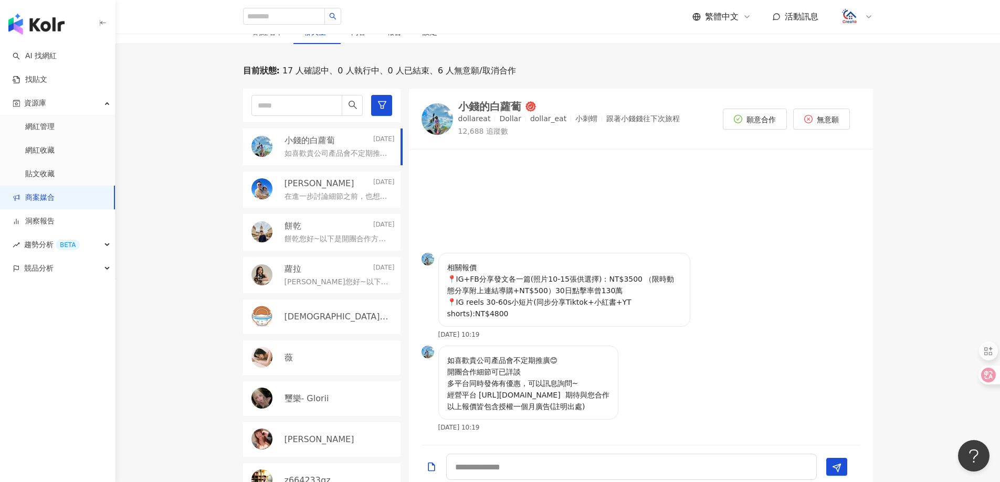
scroll to position [210, 0]
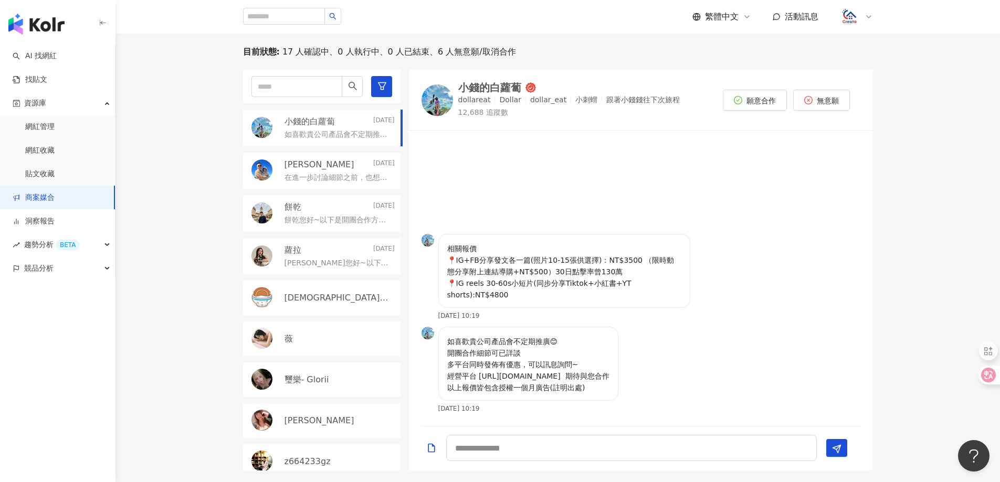
click at [302, 177] on p "在進一步討論細節之前，也想先跟您分享我這邊主要的合作模式，讓您對合作方式有更清晰的了解。 我的合作方式為「稿費＋分潤團購」。合作稿費為新台幣 50,000 元…" at bounding box center [338, 178] width 106 height 11
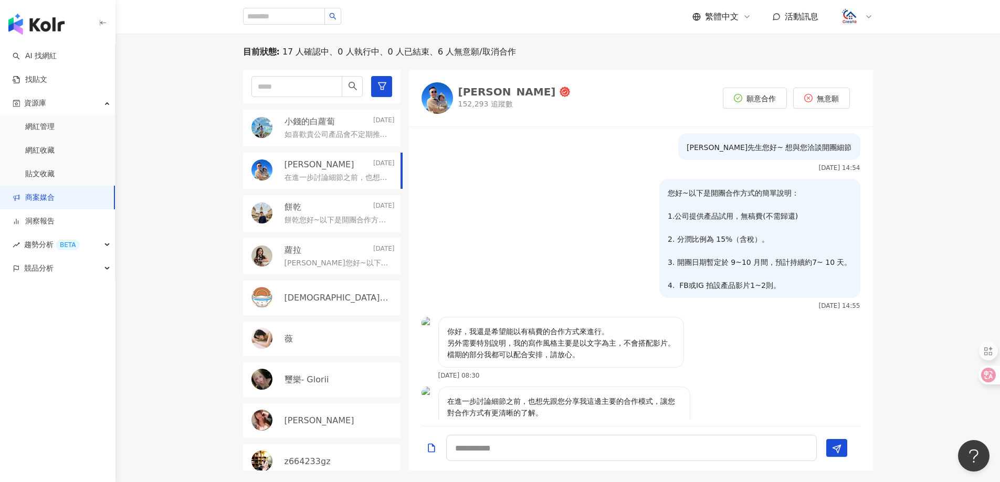
scroll to position [233, 0]
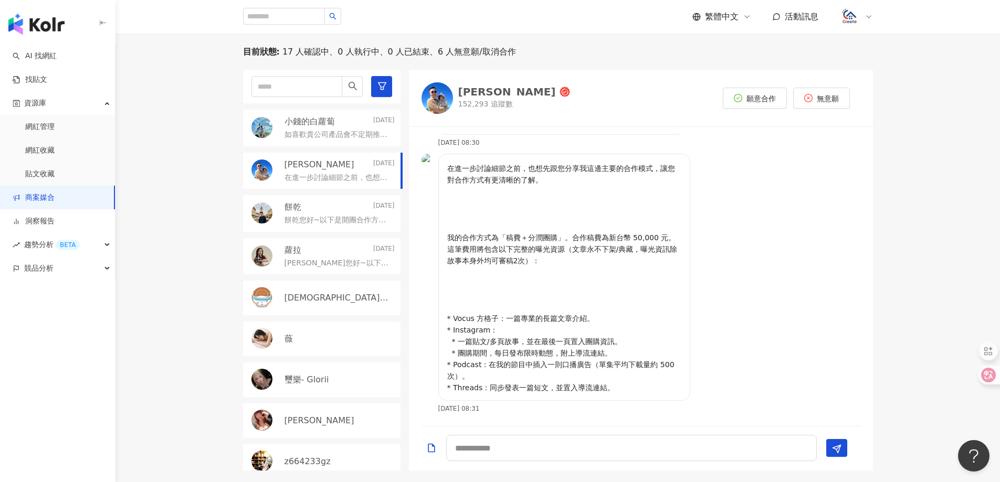
click at [351, 131] on p "如喜歡貴公司產品會不定期推廣😊 開團合作細節可已詳談 多平台同時發佈有優惠，可以訊息詢問~ 經營平台 https://portaly.cc/dollar_ea…" at bounding box center [338, 135] width 106 height 11
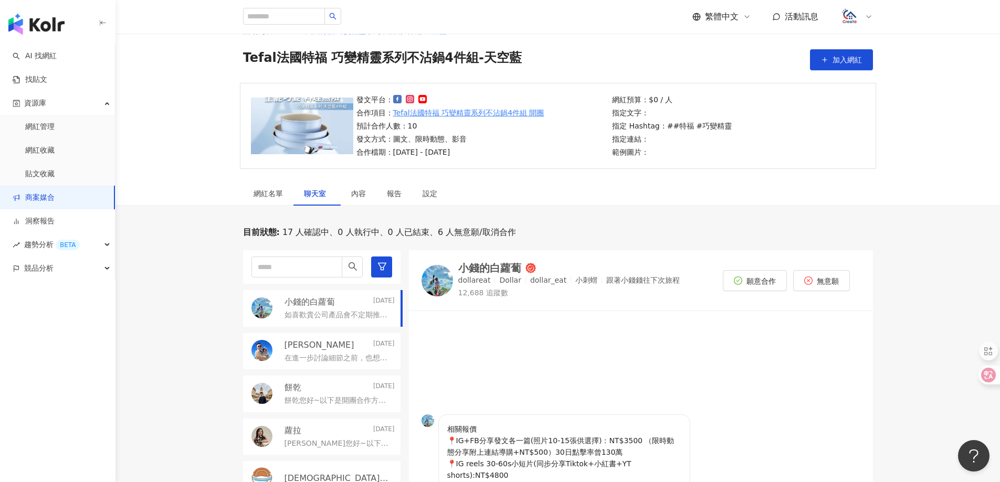
scroll to position [53, 0]
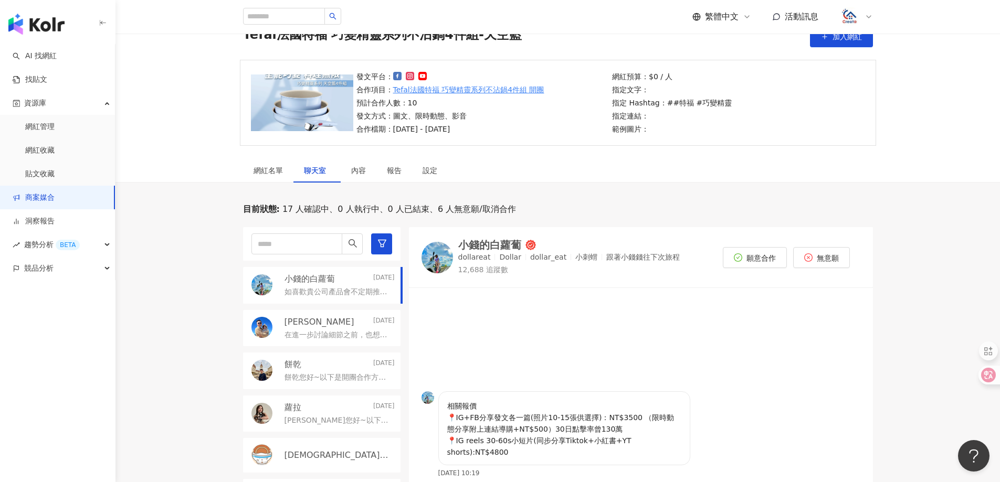
click at [476, 245] on div "小錢的白蘿蔔" at bounding box center [489, 245] width 63 height 11
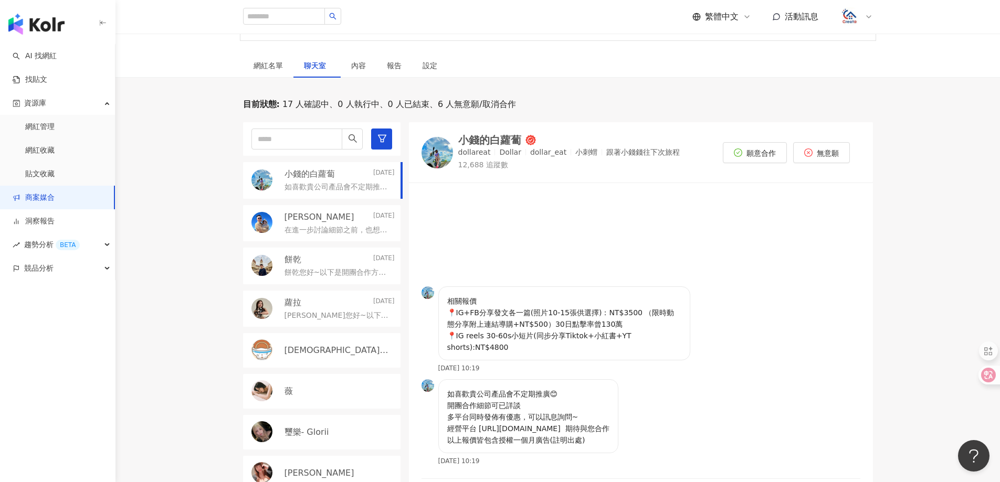
scroll to position [210, 0]
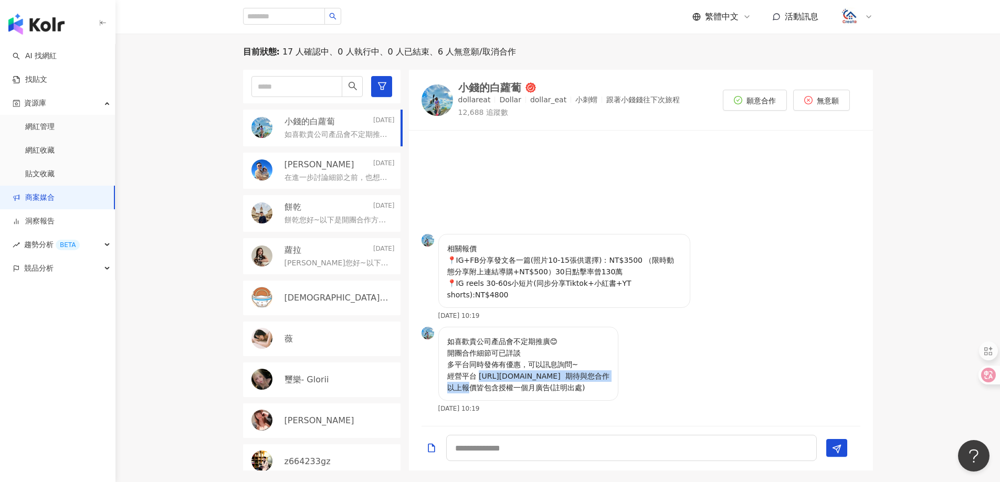
drag, startPoint x: 576, startPoint y: 374, endPoint x: 478, endPoint y: 377, distance: 98.7
click at [478, 377] on p "如喜歡貴公司產品會不定期推廣😊 開團合作細節可已詳談 多平台同時發佈有優惠，可以訊息詢問~ 經營平台 https://portaly.cc/dollar_ea…" at bounding box center [528, 365] width 162 height 58
copy p "ttps://portaly.cc/dollar_eat"
click at [639, 284] on p "相關報價 📍IG+FB分享發文各一篇(照片10-15張供選擇)：NT$3500 （限時動態分享附上連結導購+NT$500）30日點擊率曾130萬 📍IG re…" at bounding box center [564, 272] width 234 height 58
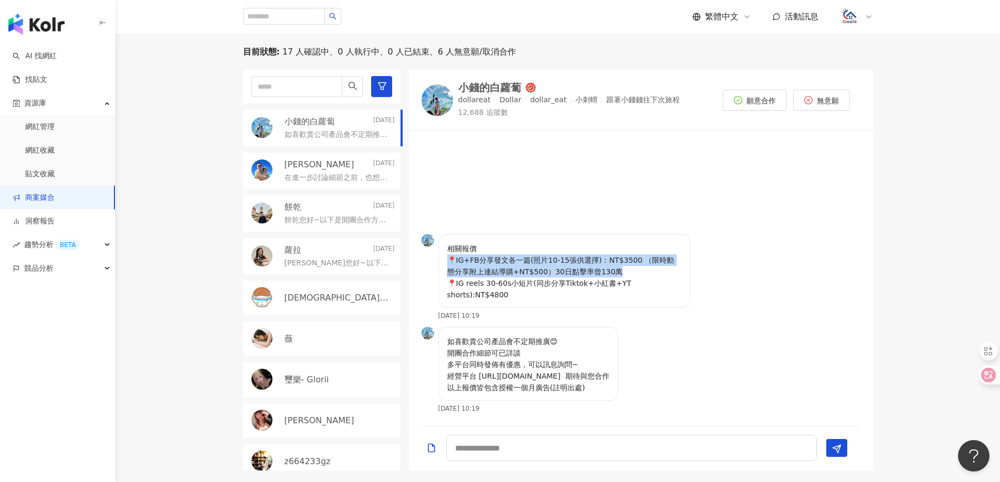
drag, startPoint x: 611, startPoint y: 281, endPoint x: 440, endPoint y: 277, distance: 171.2
click at [440, 277] on div "相關報價 📍IG+FB分享發文各一篇(照片10-15張供選擇)：NT$3500 （限時動態分享附上連結導購+NT$500）30日點擊率曾130萬 📍IG re…" at bounding box center [564, 271] width 252 height 74
copy p "📍IG+FB分享發文各一篇(照片10-15張供選擇)：NT$3500 （限時動態分享附上連結導購+NT$500）30日點擊率曾130萬"
click at [725, 337] on div "如喜歡貴公司產品會不定期推廣😊 開團合作細節可已詳談 多平台同時發佈有優惠，可以訊息詢問~ 經營平台 https://portaly.cc/dollar_ea…" at bounding box center [641, 373] width 464 height 93
click at [477, 87] on div "小錢的白蘿蔔" at bounding box center [489, 87] width 63 height 11
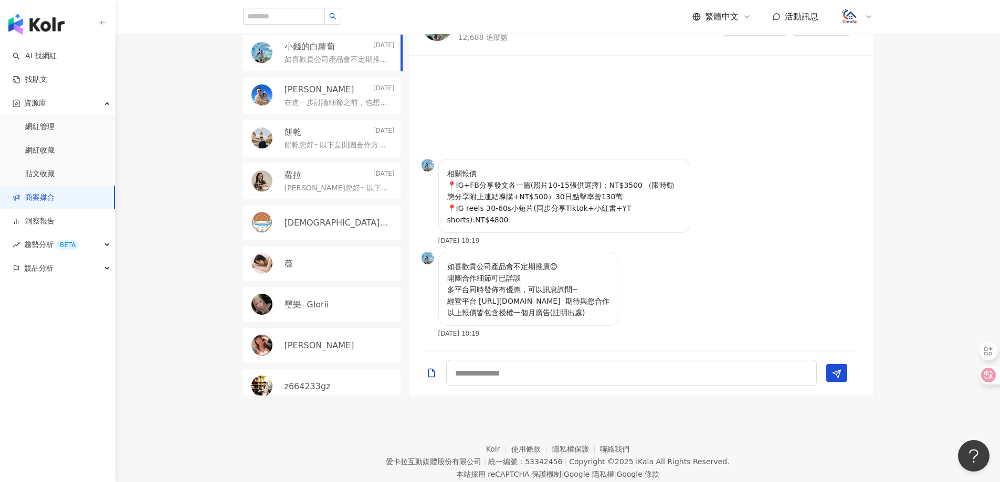
scroll to position [315, 0]
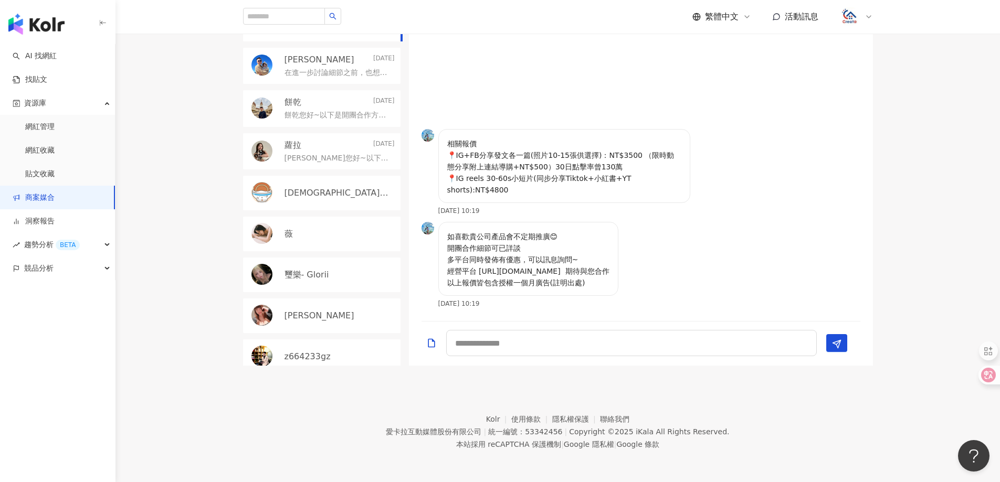
click at [35, 200] on link "商案媒合" at bounding box center [34, 198] width 42 height 11
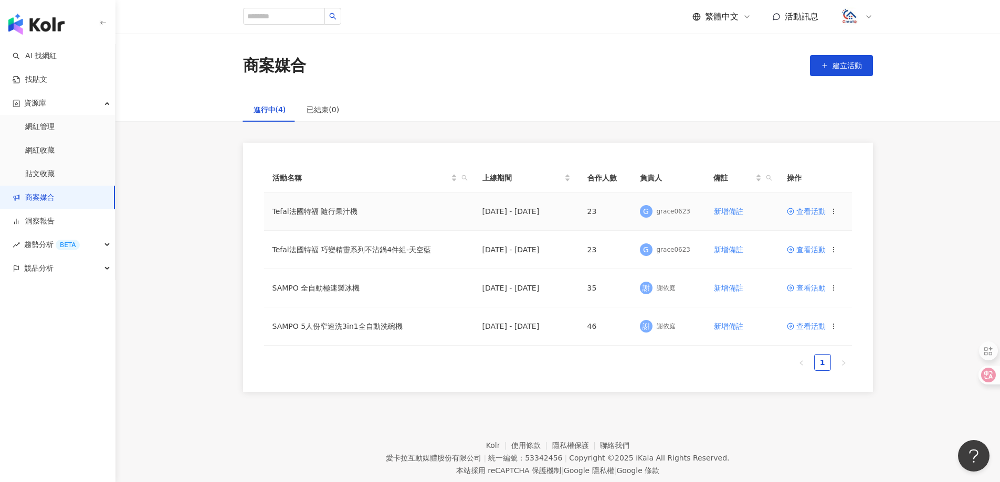
click at [342, 212] on td "Tefal法國特福 隨行果汁機" at bounding box center [369, 212] width 210 height 38
click at [817, 208] on span "查看活動" at bounding box center [806, 211] width 39 height 7
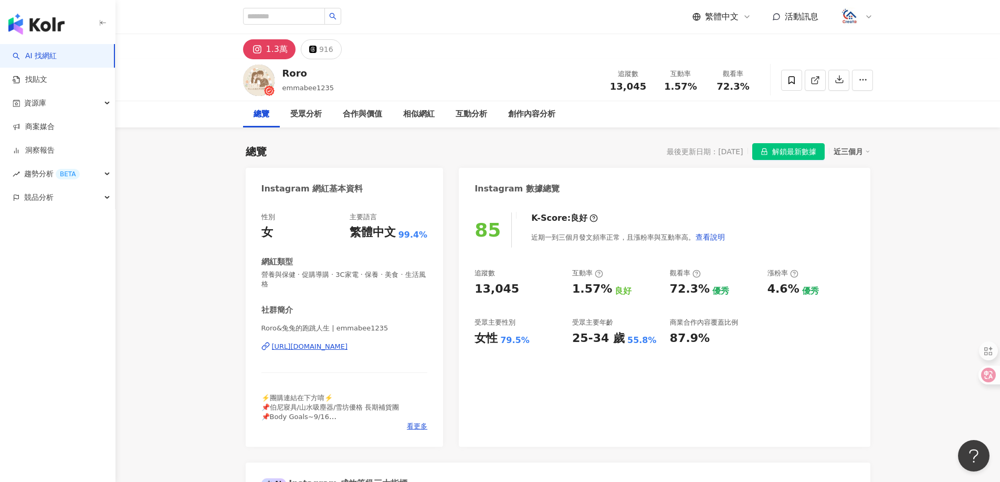
click at [328, 344] on div "[URL][DOMAIN_NAME]" at bounding box center [310, 346] width 76 height 9
click at [318, 344] on div "https://www.instagram.com/emmabee1235/" at bounding box center [310, 346] width 76 height 9
click at [348, 346] on div "https://www.instagram.com/emmabee1235/" at bounding box center [310, 346] width 76 height 9
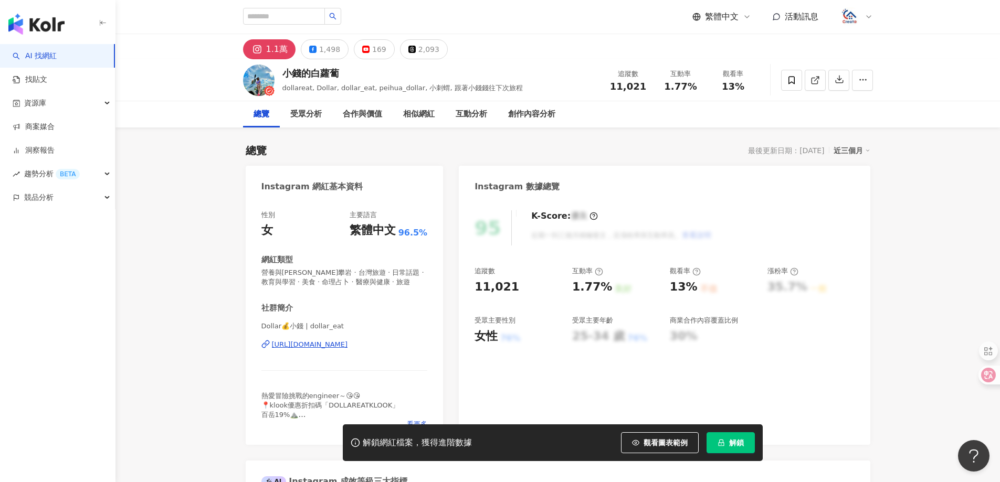
click at [737, 444] on span "解鎖" at bounding box center [736, 443] width 15 height 8
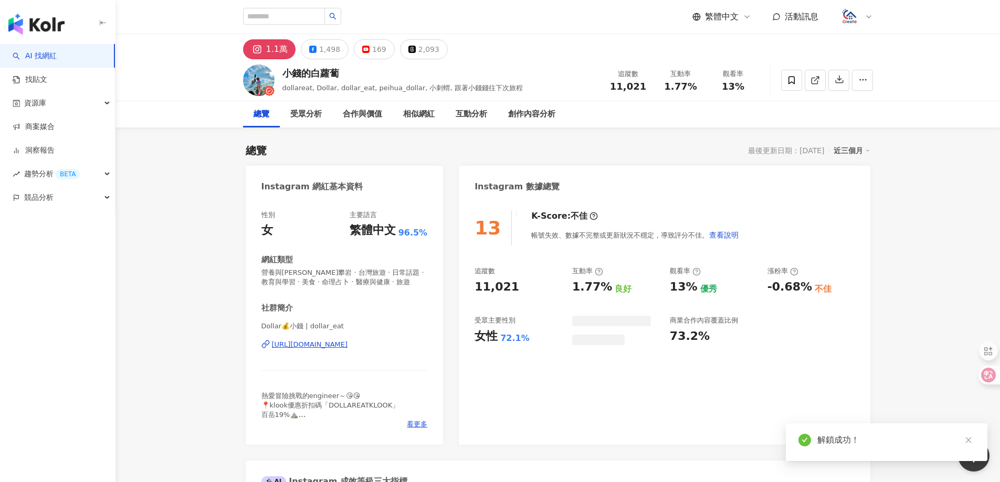
click at [308, 344] on div "https://www.instagram.com/dollar_eat/" at bounding box center [310, 344] width 76 height 9
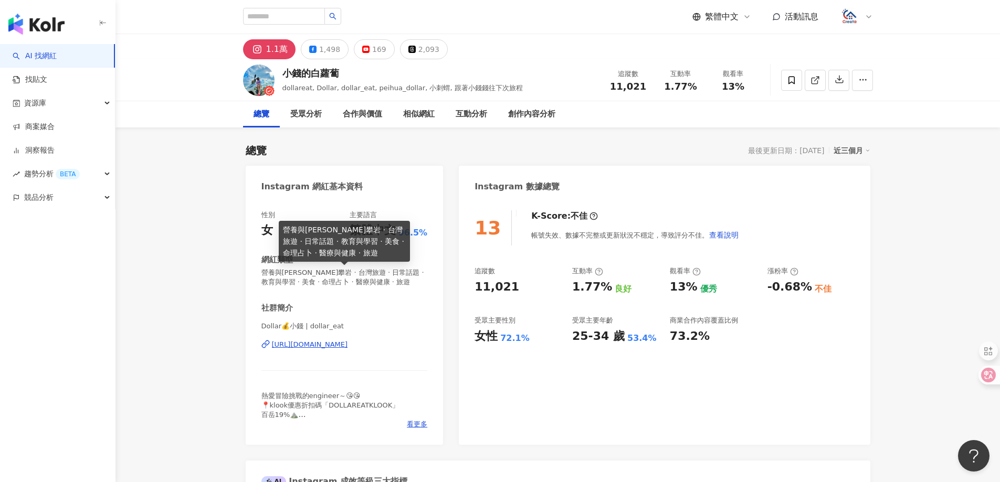
click at [348, 345] on div "https://www.instagram.com/dollar_eat/" at bounding box center [310, 344] width 76 height 9
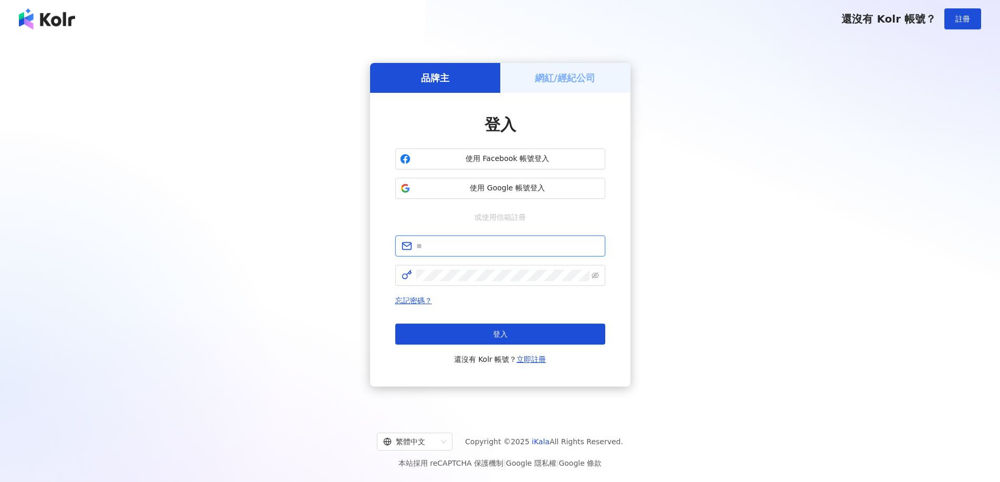
click at [440, 246] on input "text" at bounding box center [507, 246] width 183 height 12
type input "**********"
click at [463, 332] on button "登入" at bounding box center [500, 334] width 210 height 21
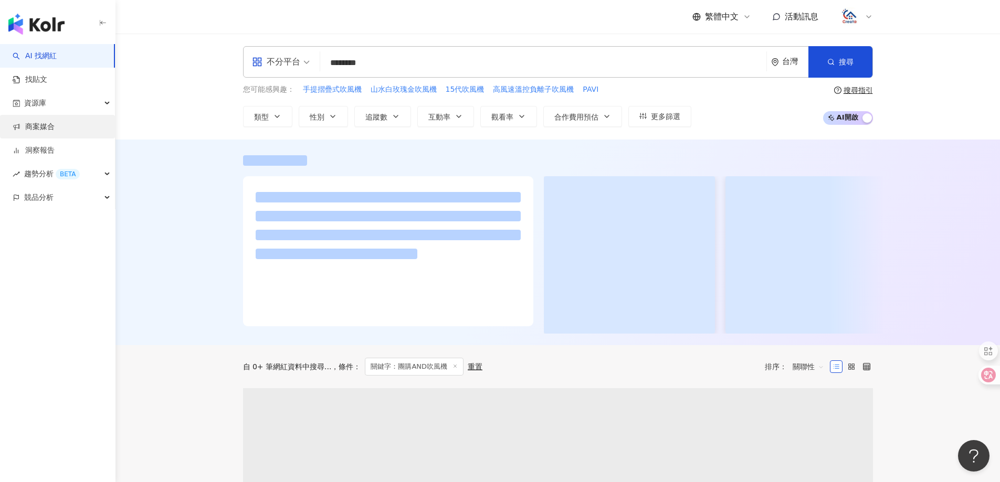
click at [54, 128] on link "商案媒合" at bounding box center [34, 127] width 42 height 11
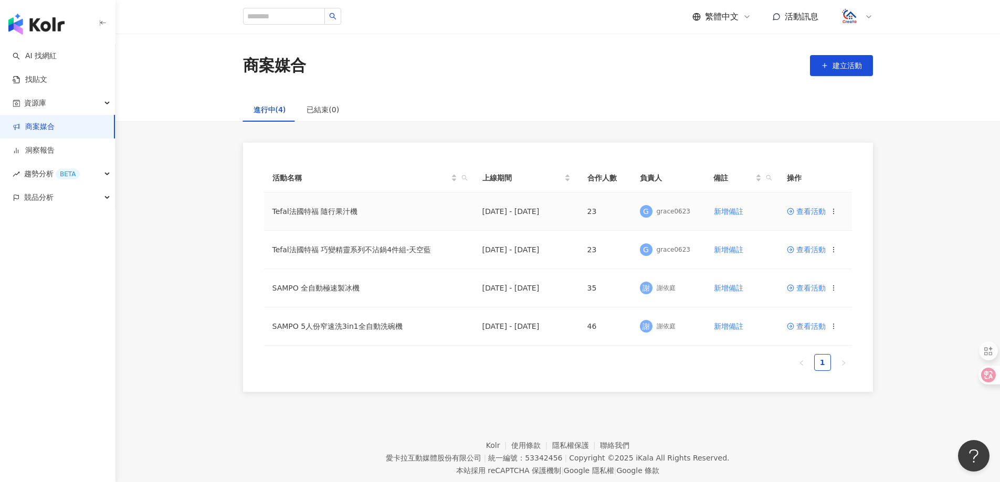
click at [807, 215] on span "查看活動" at bounding box center [806, 211] width 39 height 7
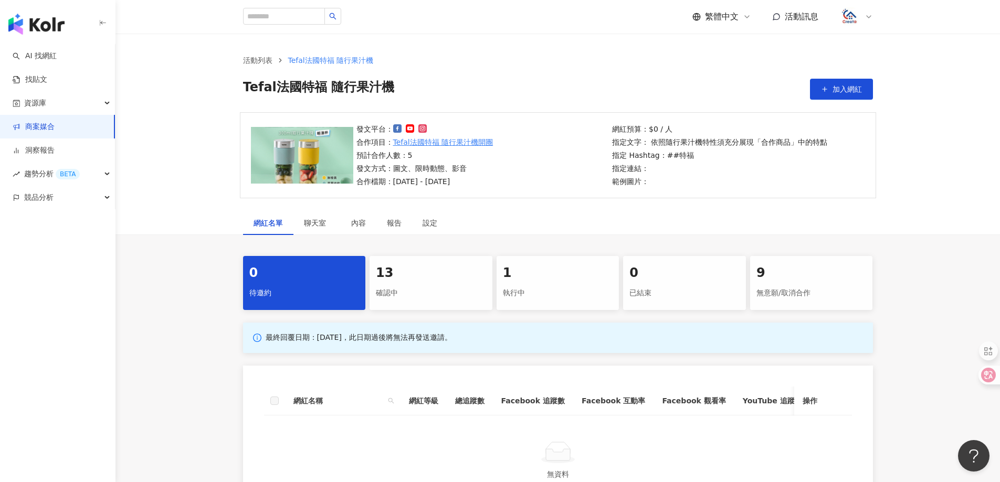
scroll to position [158, 0]
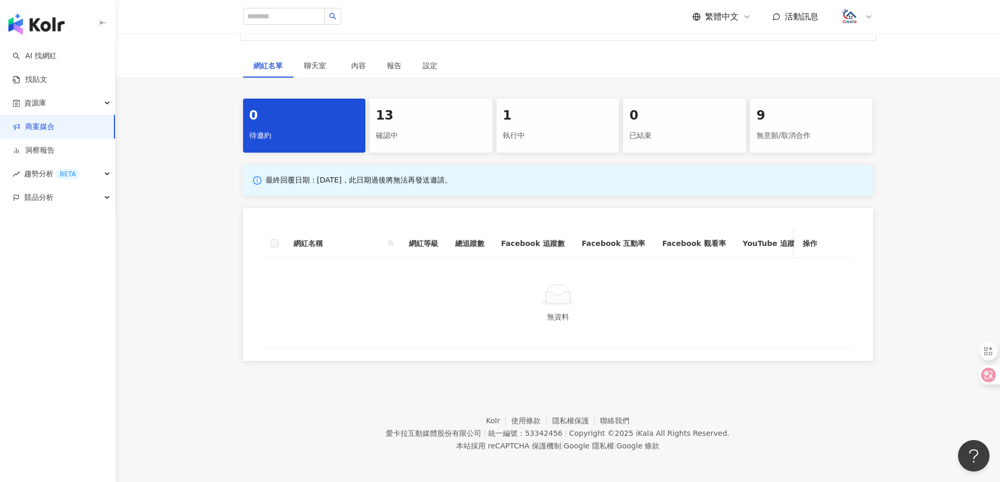
click at [415, 152] on div "13 確認中" at bounding box center [431, 126] width 123 height 54
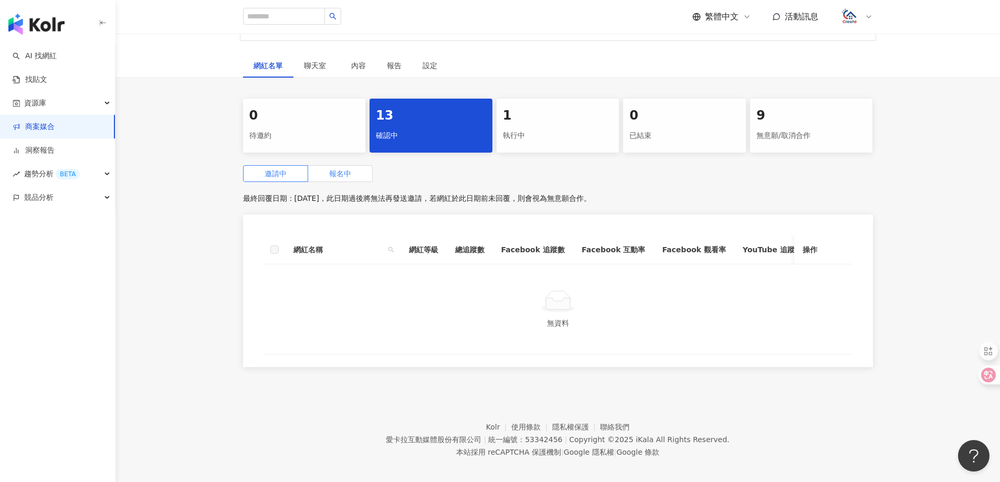
click at [350, 176] on span "報名中" at bounding box center [340, 174] width 22 height 8
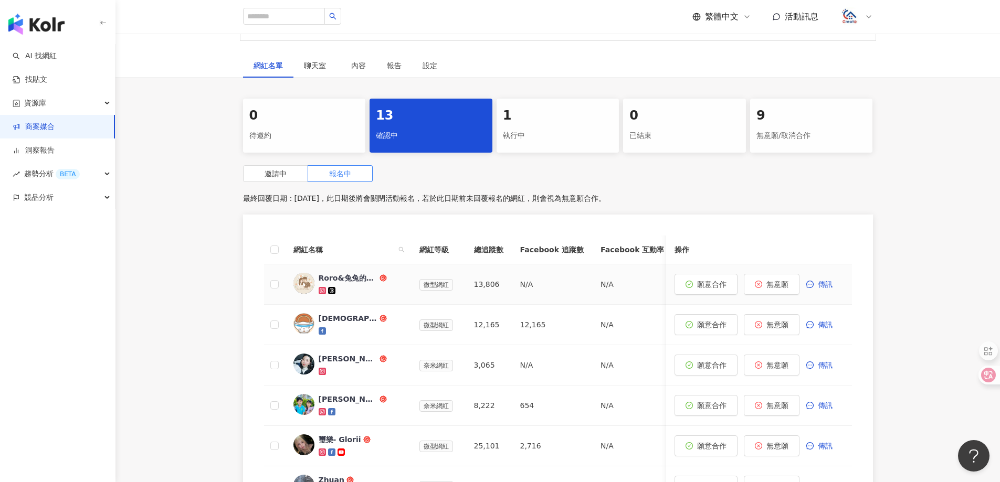
click at [342, 278] on div "Roro&兔兔的跑跳人生" at bounding box center [348, 278] width 59 height 11
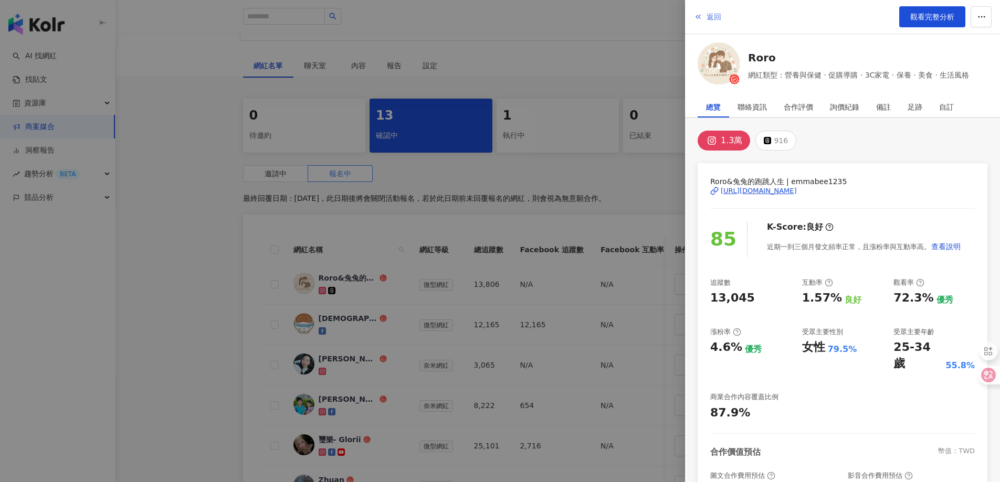
click at [706, 19] on button "返回" at bounding box center [708, 16] width 28 height 21
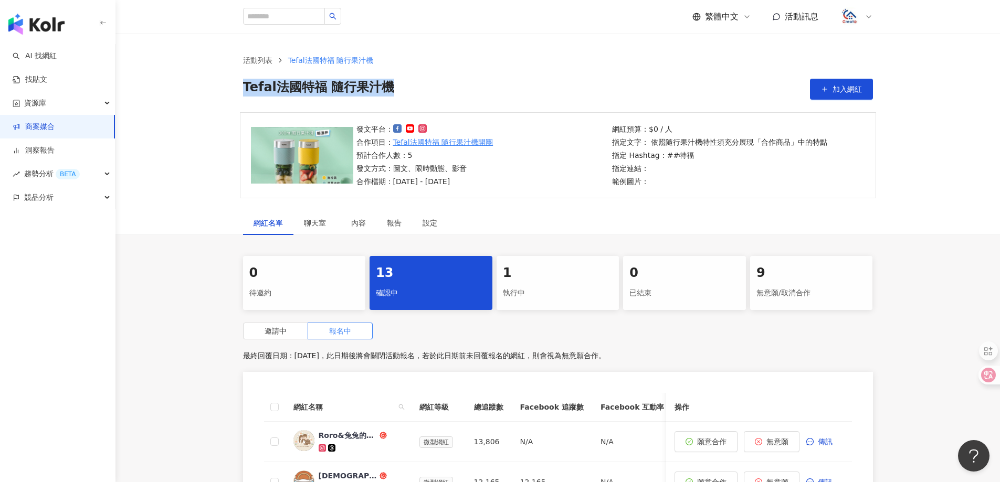
drag, startPoint x: 400, startPoint y: 86, endPoint x: 243, endPoint y: 77, distance: 157.3
click at [243, 77] on div "活動列表 Tefal法國特福 隨行果汁機 Tefal法國特福 隨行果汁機 加入網紅" at bounding box center [558, 77] width 672 height 45
copy span "Tefal法國特福 隨行果汁機"
click at [342, 435] on div "Roro&兔兔的跑跳人生" at bounding box center [348, 436] width 59 height 11
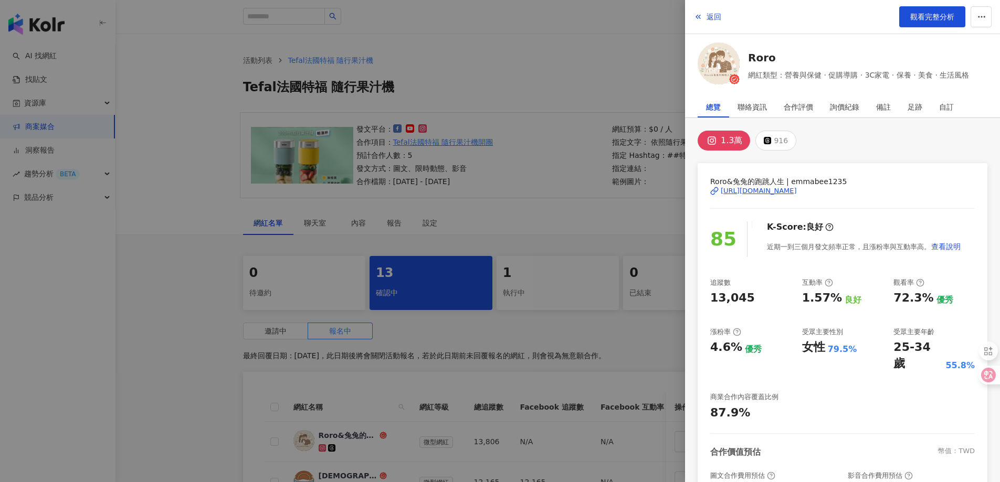
click at [797, 194] on div "https://www.instagram.com/emmabee1235/" at bounding box center [759, 190] width 76 height 9
click at [708, 14] on span "返回" at bounding box center [714, 17] width 15 height 8
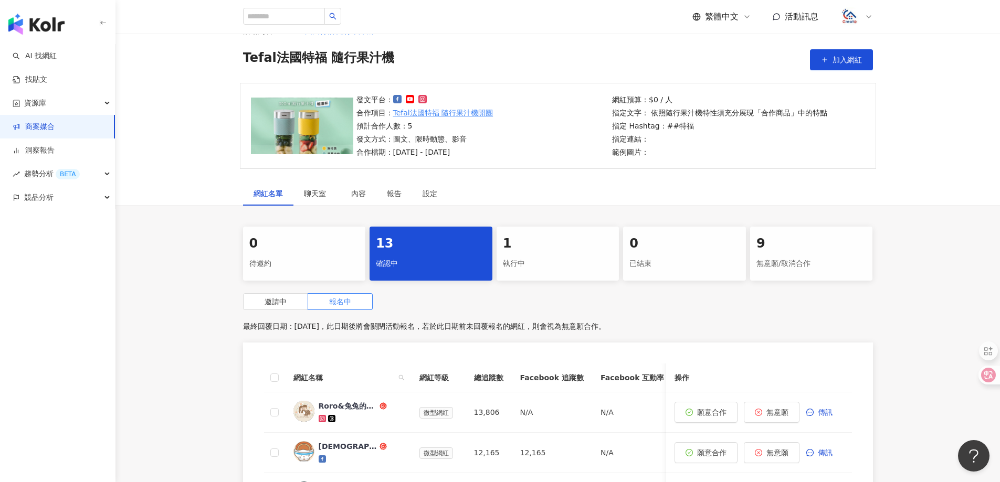
scroll to position [105, 0]
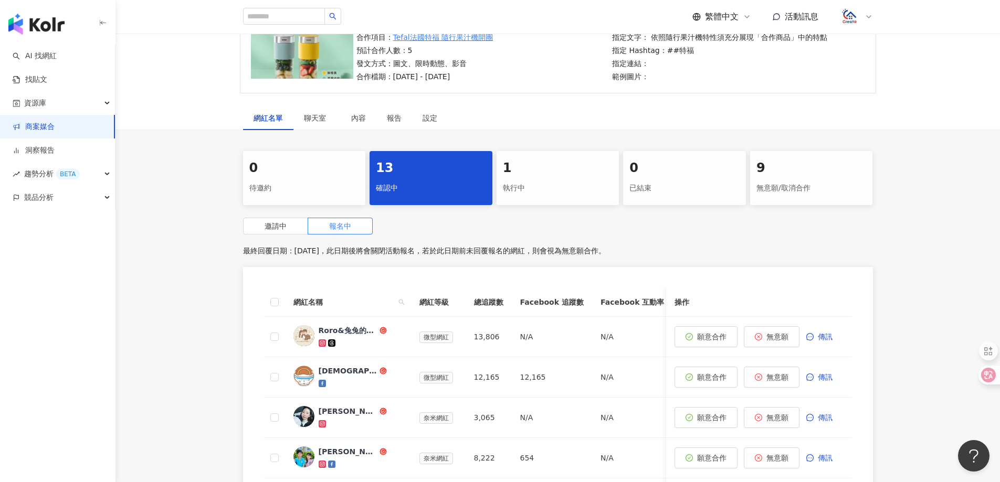
click at [47, 128] on link "商案媒合" at bounding box center [34, 127] width 42 height 11
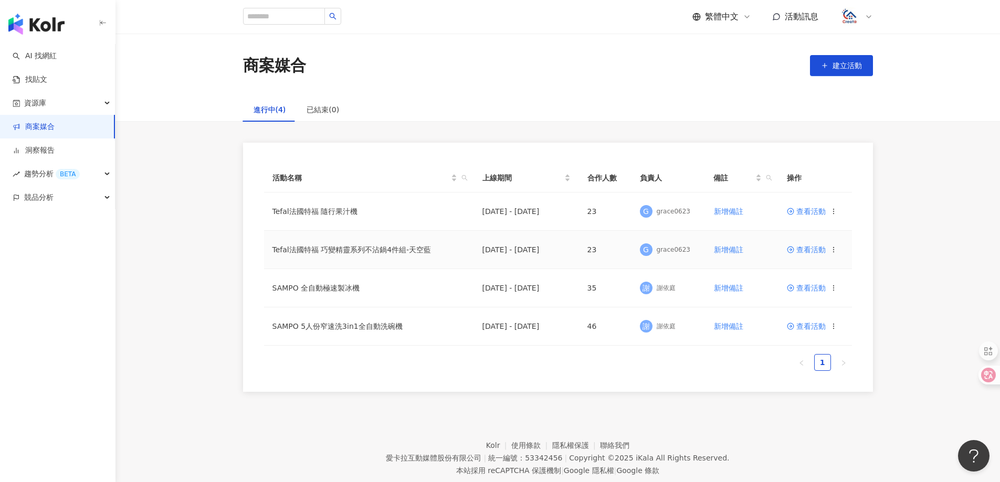
click at [417, 249] on td "Tefal法國特福 巧變精靈系列不沾鍋4件組-天空藍" at bounding box center [369, 250] width 210 height 38
click at [816, 249] on span "查看活動" at bounding box center [806, 249] width 39 height 7
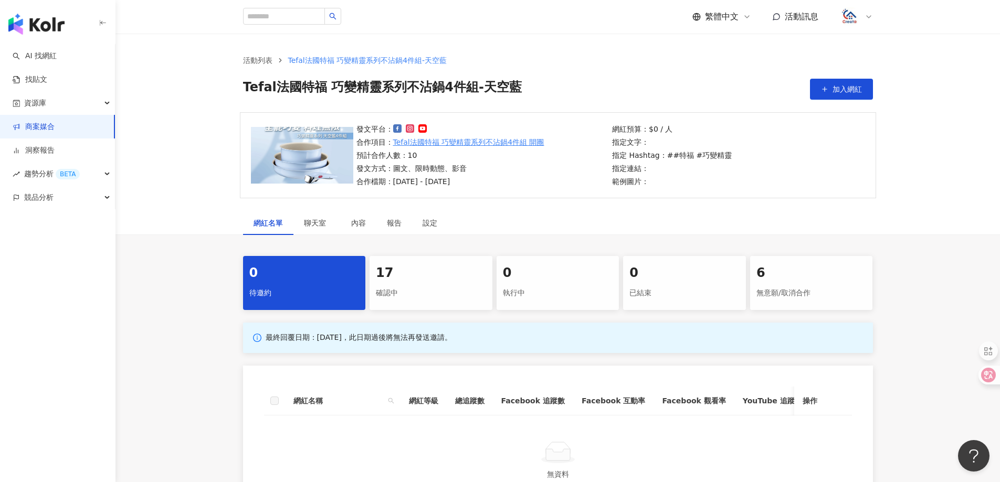
click at [425, 293] on div "確認中" at bounding box center [431, 294] width 110 height 18
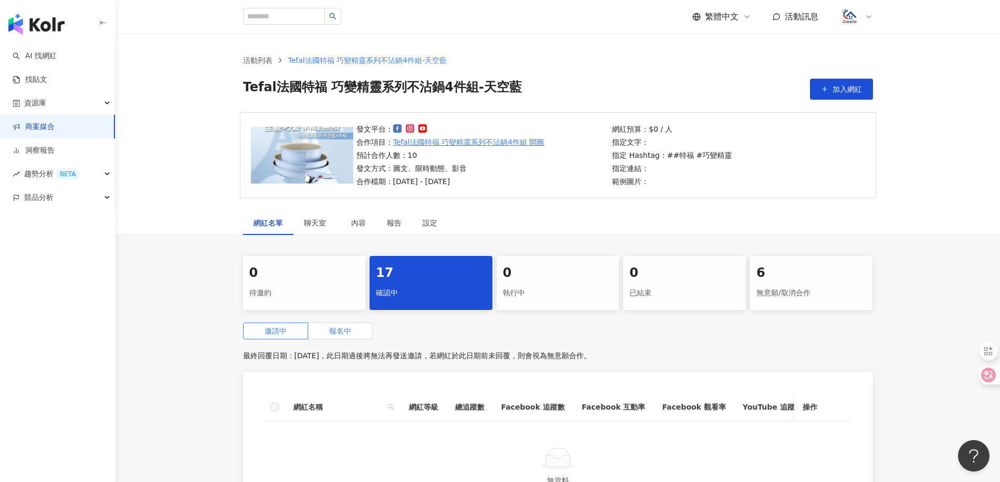
click at [335, 334] on span "報名中" at bounding box center [340, 331] width 22 height 8
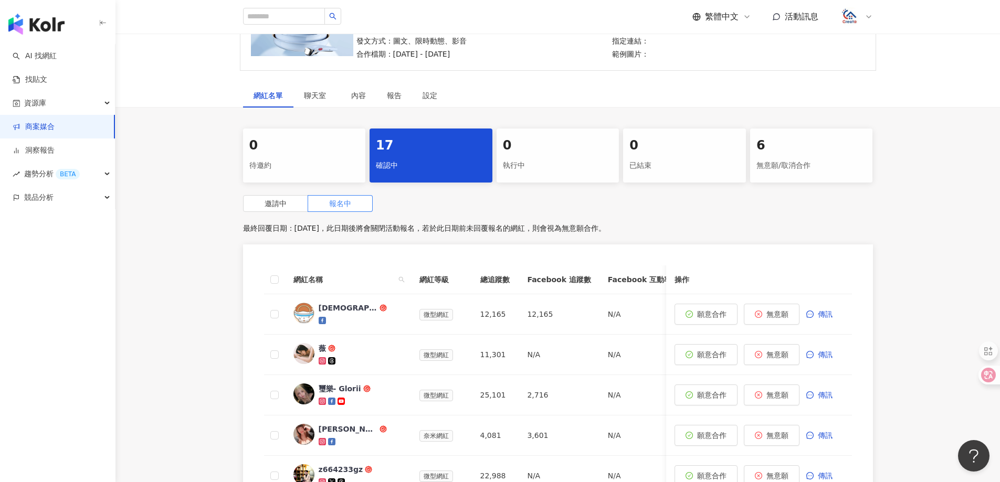
scroll to position [158, 0]
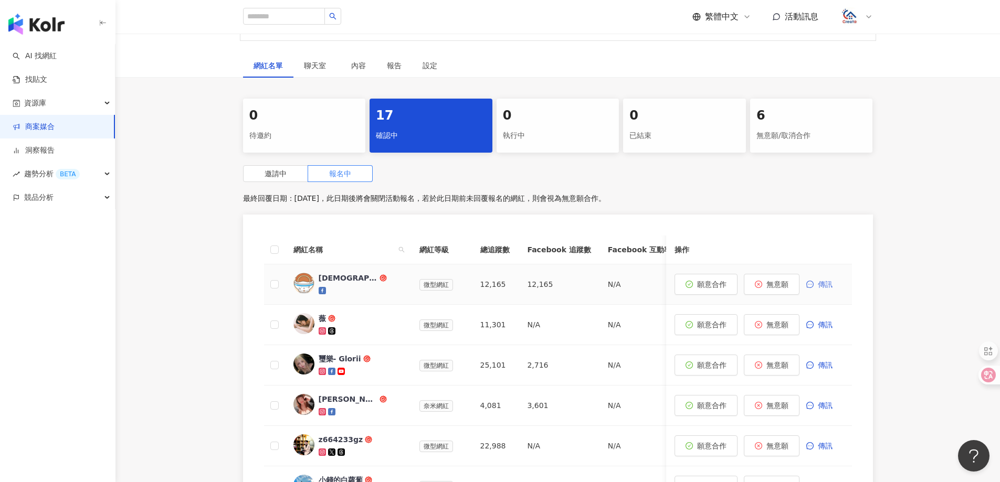
click at [821, 281] on span "傳訊" at bounding box center [825, 284] width 15 height 8
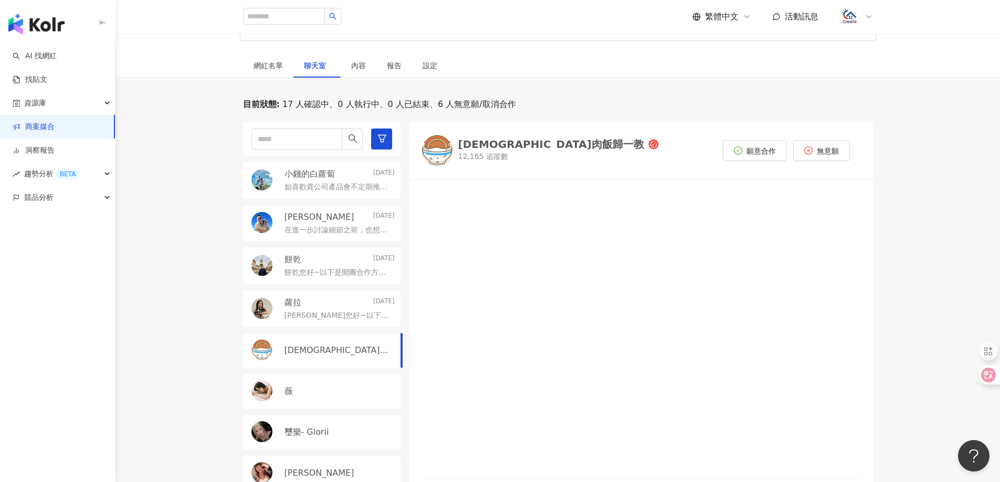
click at [333, 188] on p "如喜歡貴公司產品會不定期推廣😊 開團合作細節可已詳談 多平台同時發佈有優惠，可以訊息詢問~ 經營平台 https://portaly.cc/dollar_ea…" at bounding box center [338, 187] width 106 height 11
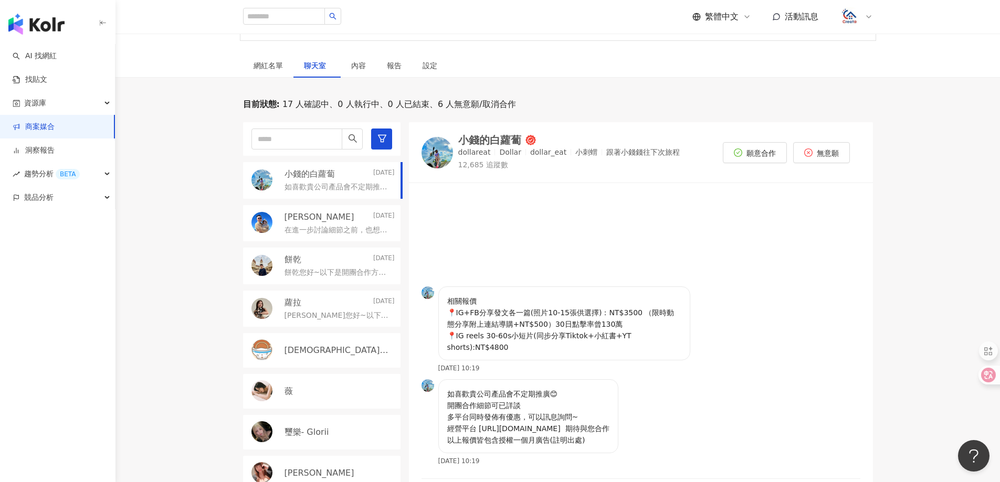
click at [338, 218] on div "林思齊 2025/9/2" at bounding box center [340, 218] width 110 height 12
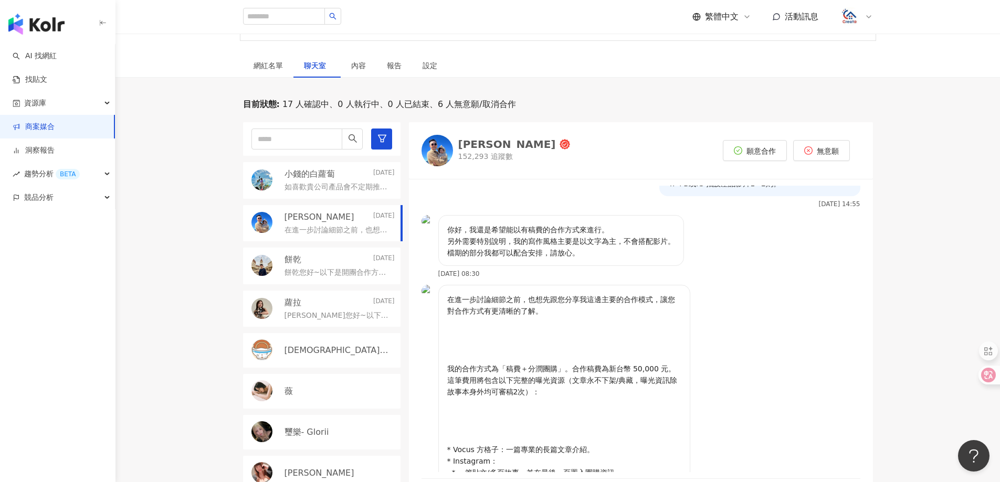
scroll to position [23, 0]
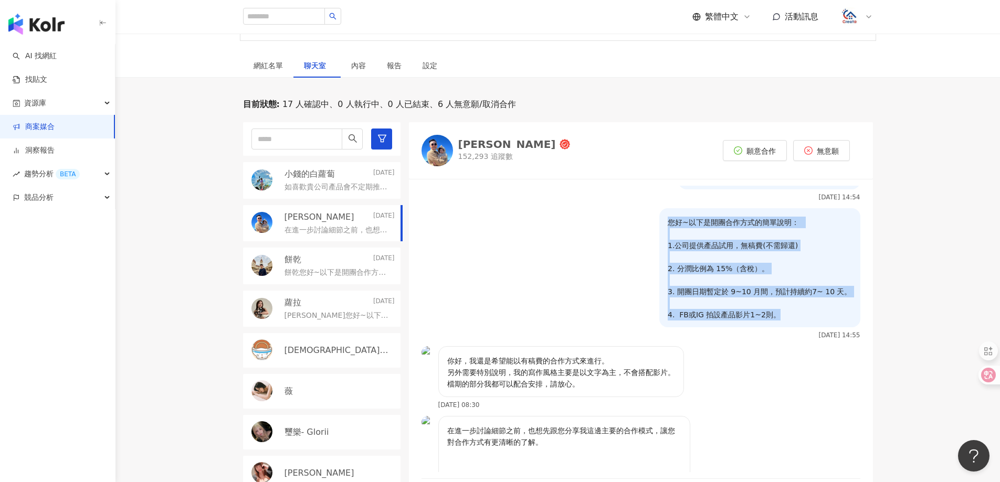
drag, startPoint x: 784, startPoint y: 314, endPoint x: 648, endPoint y: 226, distance: 161.8
click at [648, 226] on div "您好~以下是開團合作方式的簡單說明： 1.公司提供產品試用，無稿費(不需歸還) 2. 分潤比例為 15%（含稅）。 3. 開團日期暫定於 9~10 月間，預計…" at bounding box center [641, 277] width 464 height 138
copy p "您好~以下是開團合作方式的簡單說明： 1.公司提供產品試用，無稿費(不需歸還) 2. 分潤比例為 15%（含稅）。 3. 開團日期暫定於 9~10 月間，預計…"
click at [484, 281] on div "您好~以下是開團合作方式的簡單說明： 1.公司提供產品試用，無稿費(不需歸還) 2. 分潤比例為 15%（含稅）。 3. 開團日期暫定於 9~10 月間，預計…" at bounding box center [641, 277] width 464 height 138
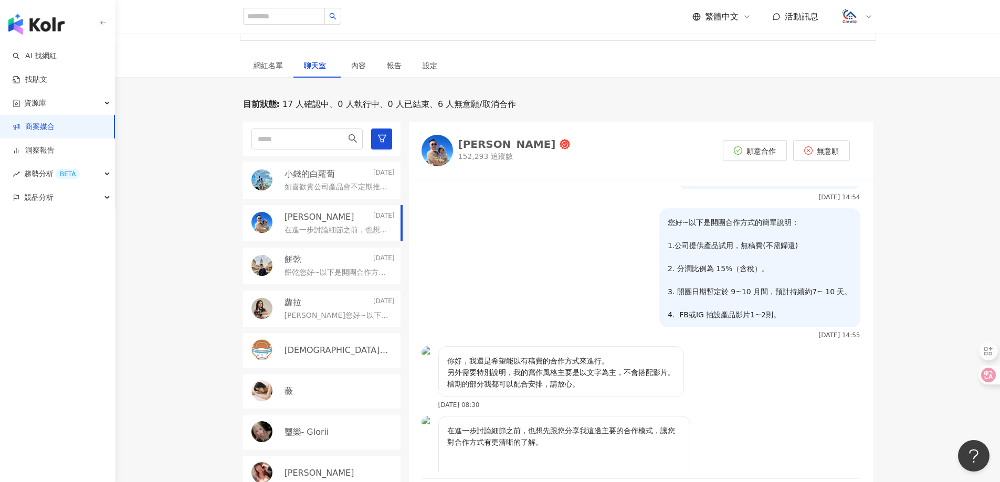
click at [309, 266] on div "餅乾您好~以下是開團合作方式的簡單說明： 1.公司提供產品試用，無稿費(不需歸還) 2. 分潤比例為 15%（含稅）。 3. 開團日期暫定於 9~10 月間，…" at bounding box center [340, 272] width 110 height 13
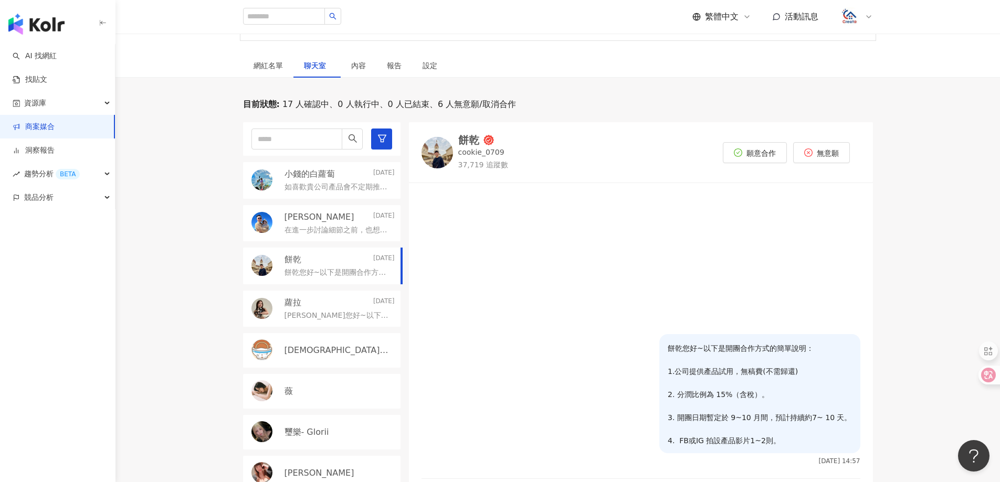
click at [310, 312] on p "蘿拉您好~以下是開團合作方式的簡單說明： 1.公司提供產品試用，無稿費(不需歸還) 2. 分潤比例為 15%（含稅）。 3. 開團日期暫定於 9~10 月間，…" at bounding box center [338, 316] width 106 height 11
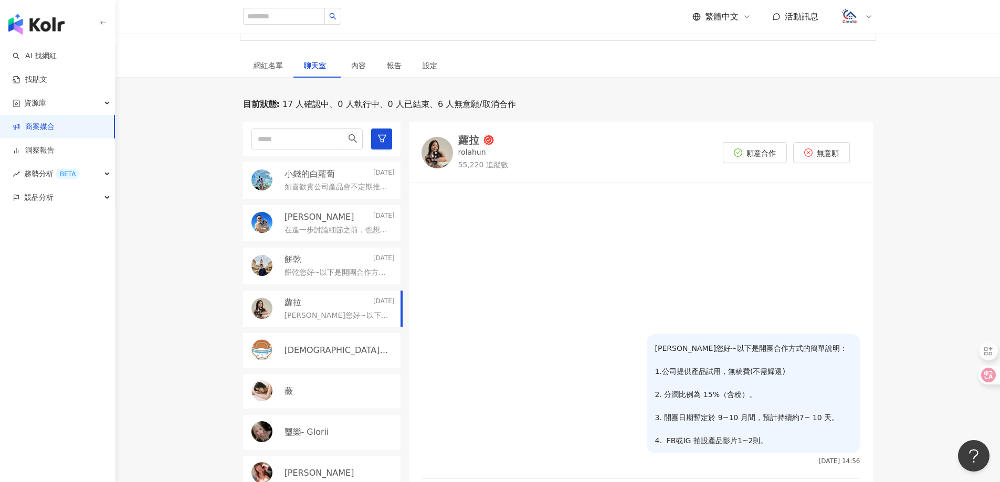
click at [299, 347] on p "[DEMOGRAPHIC_DATA]肉飯歸一教" at bounding box center [339, 351] width 108 height 12
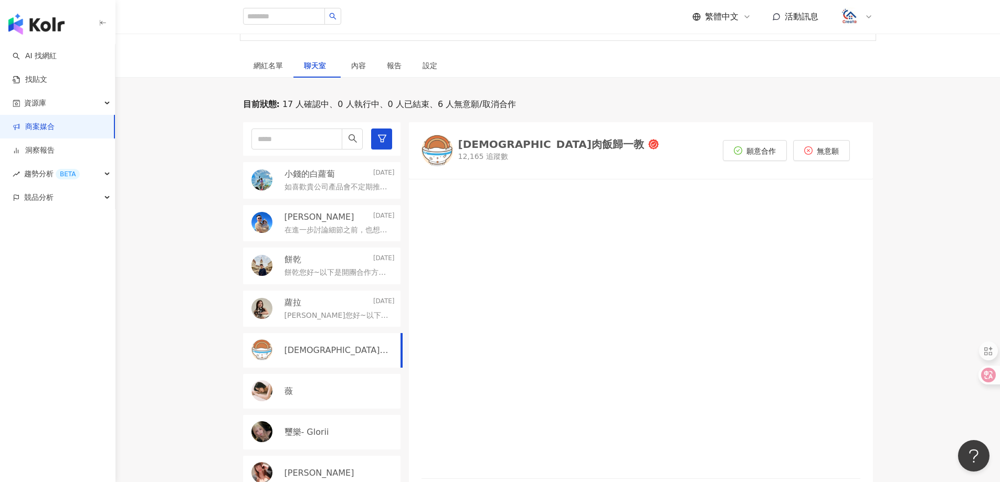
click at [495, 141] on div "[DEMOGRAPHIC_DATA]肉飯歸一教" at bounding box center [551, 144] width 186 height 11
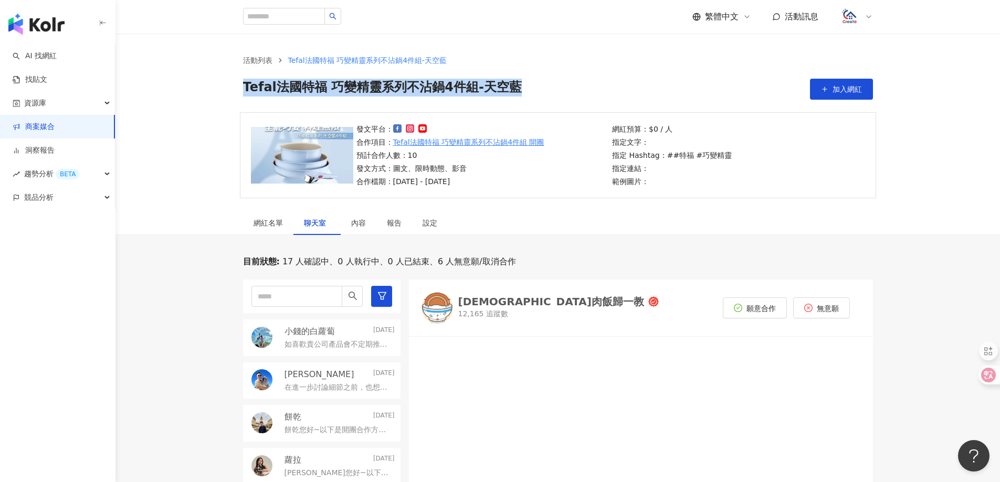
drag, startPoint x: 347, startPoint y: 87, endPoint x: 246, endPoint y: 109, distance: 103.8
click at [228, 88] on div "活動列表 Tefal法國特福 巧變精靈系列不沾鍋4件組-天空藍 Tefal法國特福 巧變精靈系列不沾鍋4件組-天空藍 加入網紅" at bounding box center [558, 77] width 672 height 45
copy span "Tefal法國特福 巧變精靈系列不沾鍋4件組-天空藍"
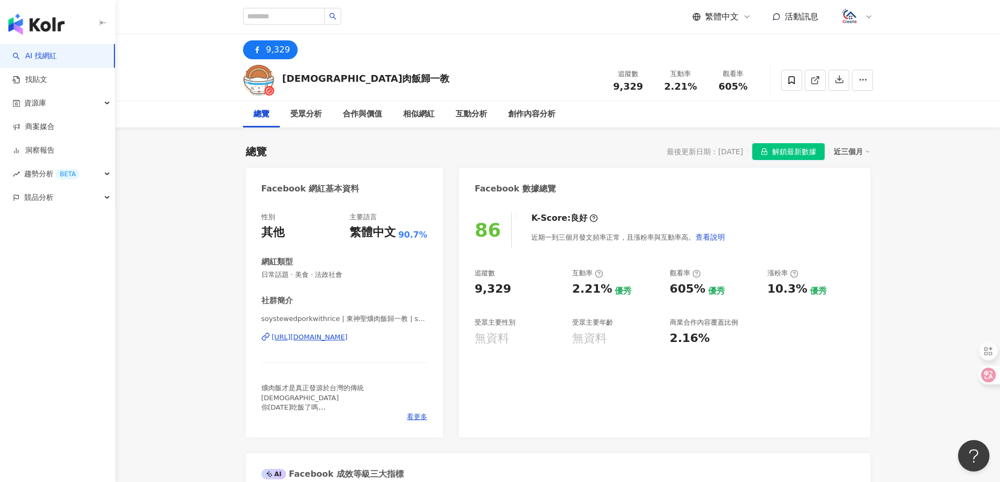
click at [348, 335] on div "[URL][DOMAIN_NAME]" at bounding box center [310, 337] width 76 height 9
